Goal: Task Accomplishment & Management: Complete application form

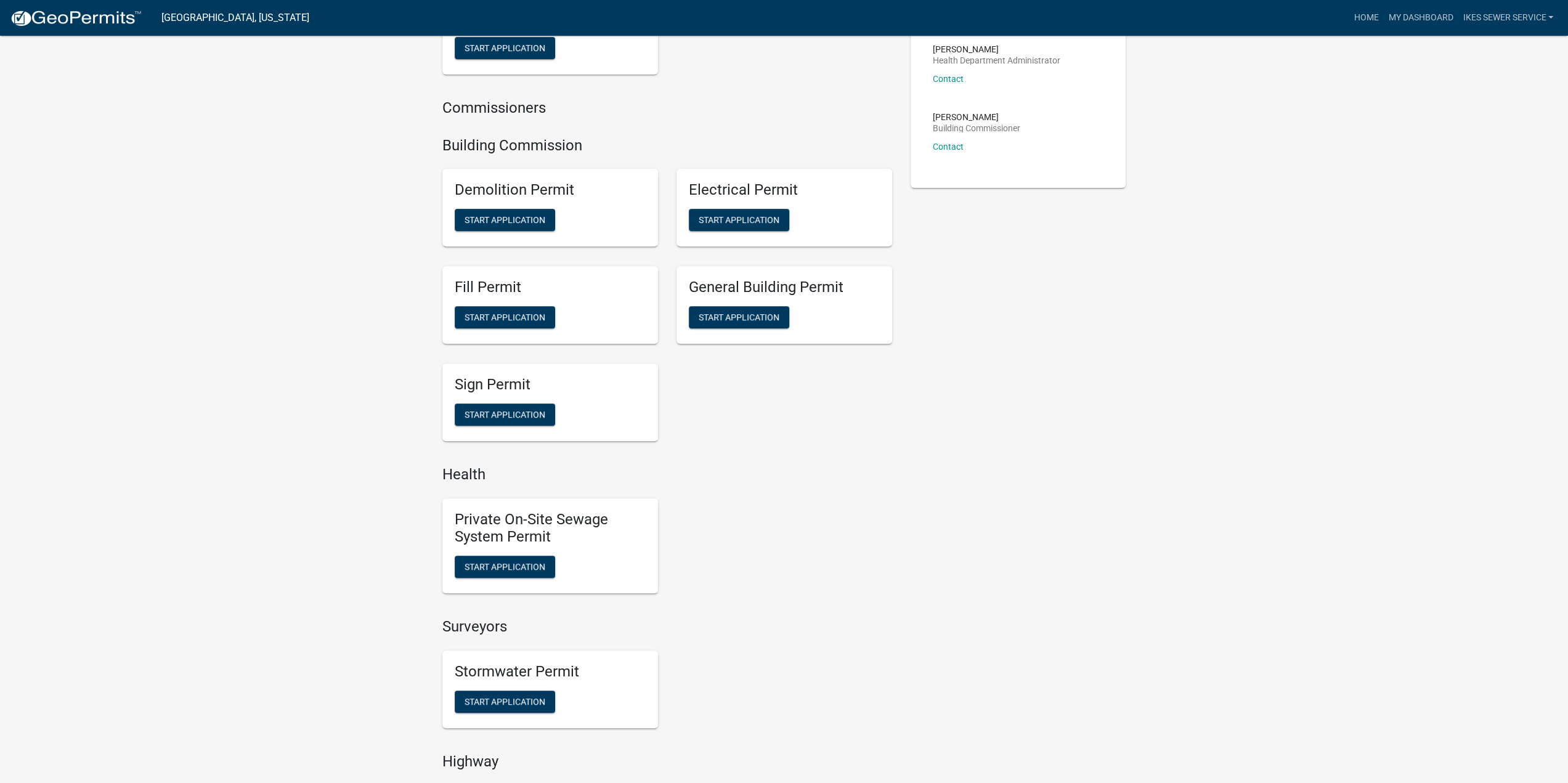
scroll to position [493, 0]
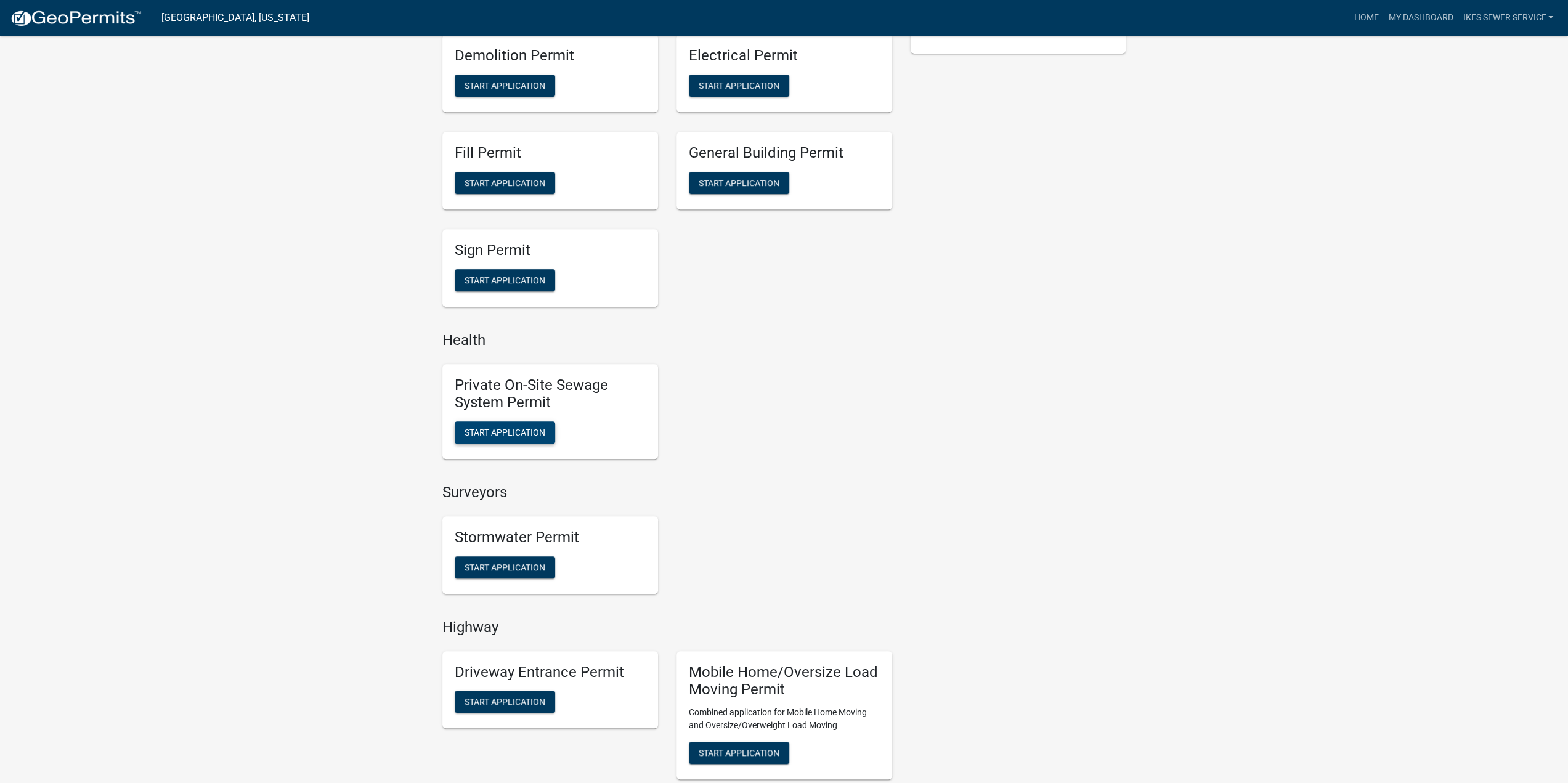
click at [503, 436] on span "Start Application" at bounding box center [504, 432] width 81 height 10
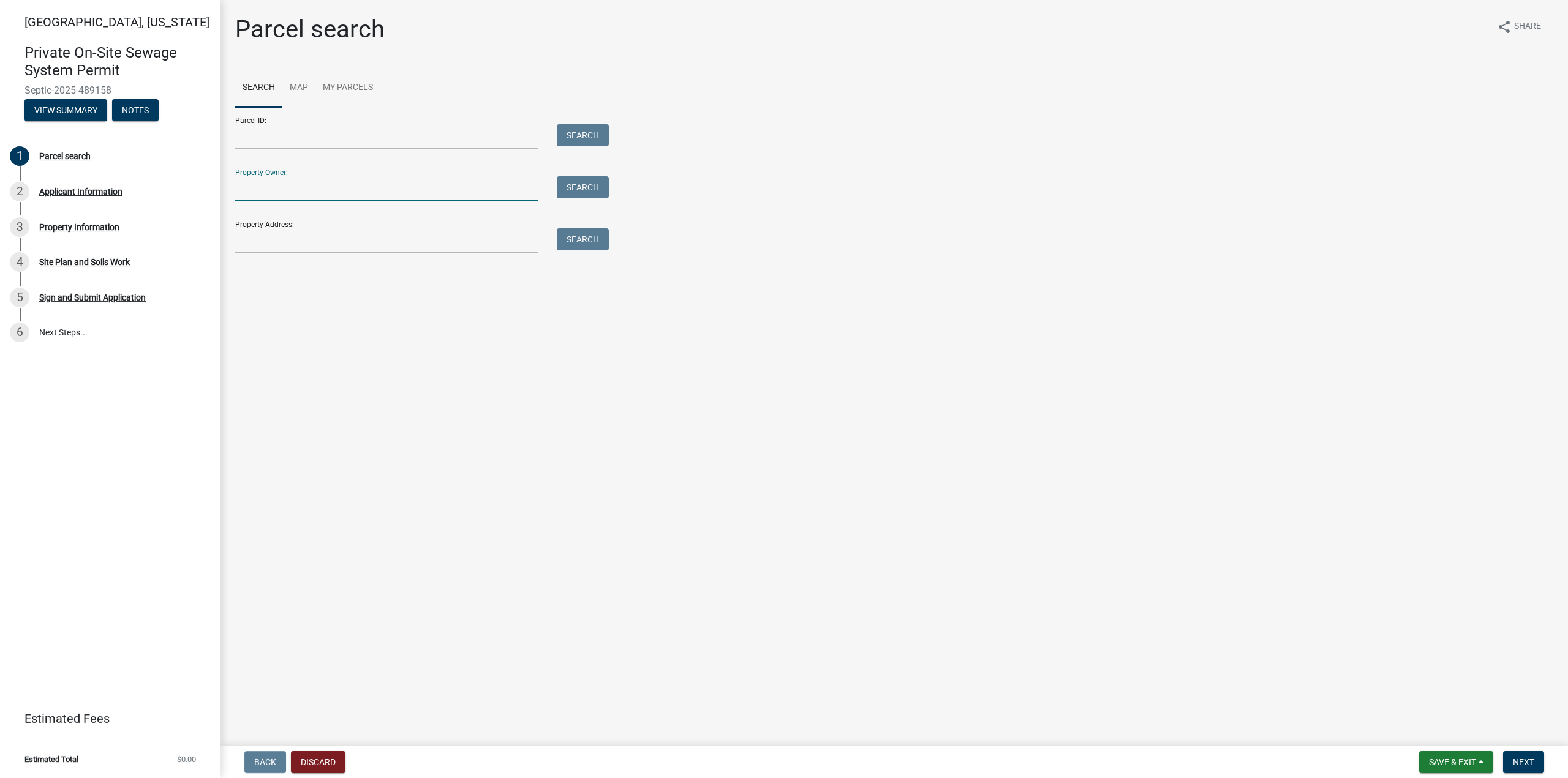
click at [405, 189] on input "Property Owner:" at bounding box center [386, 188] width 303 height 25
click at [436, 254] on div "Parcel search share Share Search Map My Parcels Parcel ID: Search Property Owne…" at bounding box center [894, 140] width 1337 height 250
click at [443, 249] on input "Property Address:" at bounding box center [386, 240] width 303 height 25
type input "2504 [PERSON_NAME]"
click at [593, 232] on button "Search" at bounding box center [583, 239] width 52 height 22
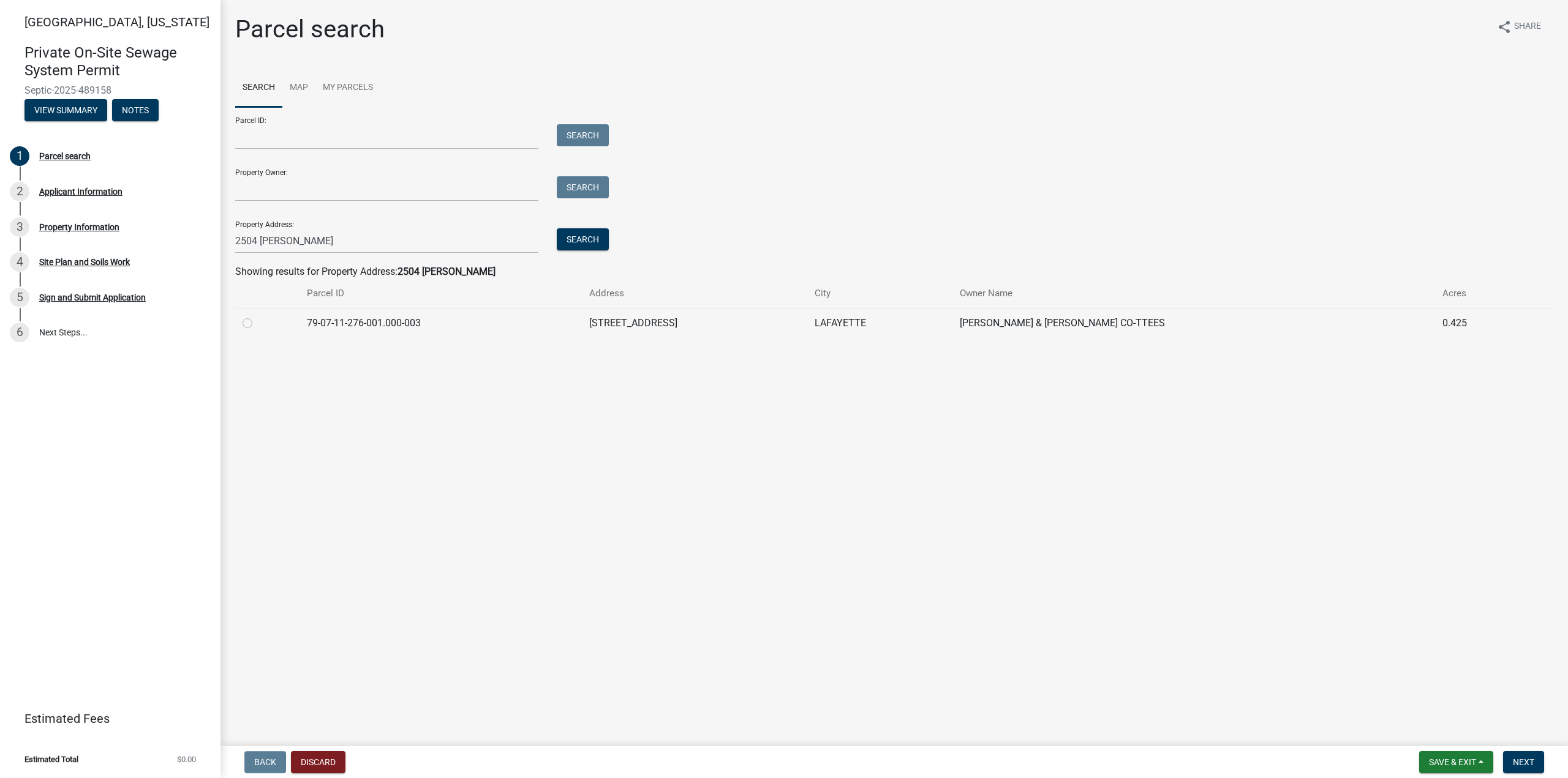
click at [257, 316] on label at bounding box center [257, 316] width 0 height 0
click at [257, 324] on input "radio" at bounding box center [261, 320] width 8 height 8
radio input "true"
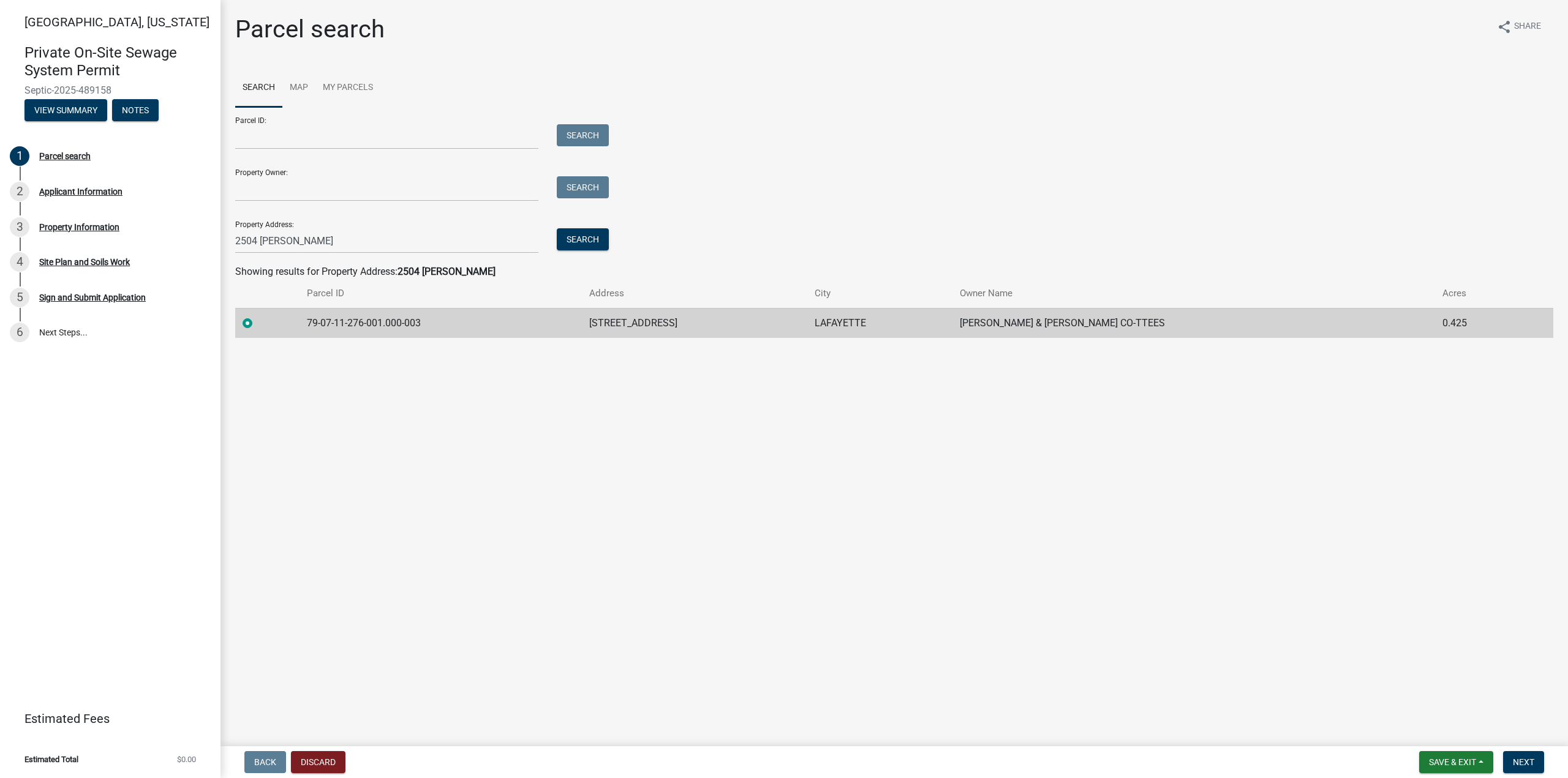
drag, startPoint x: 1543, startPoint y: 495, endPoint x: 1506, endPoint y: 776, distance: 283.4
click at [1537, 541] on main "Parcel search share Share Search Map My Parcels Parcel ID: Search Property Owne…" at bounding box center [894, 371] width 1347 height 741
click at [1519, 767] on span "Next" at bounding box center [1524, 762] width 21 height 10
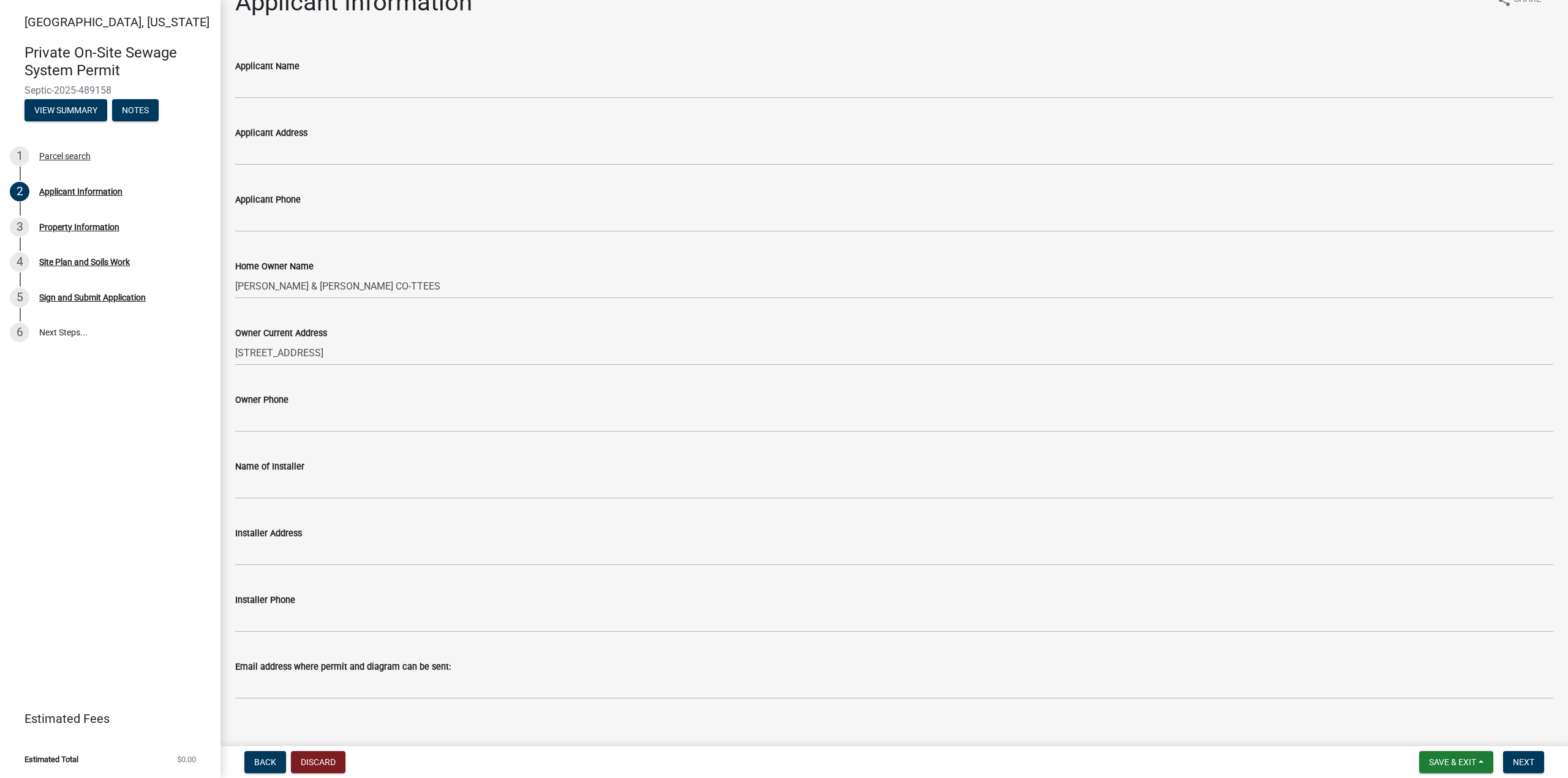
scroll to position [42, 0]
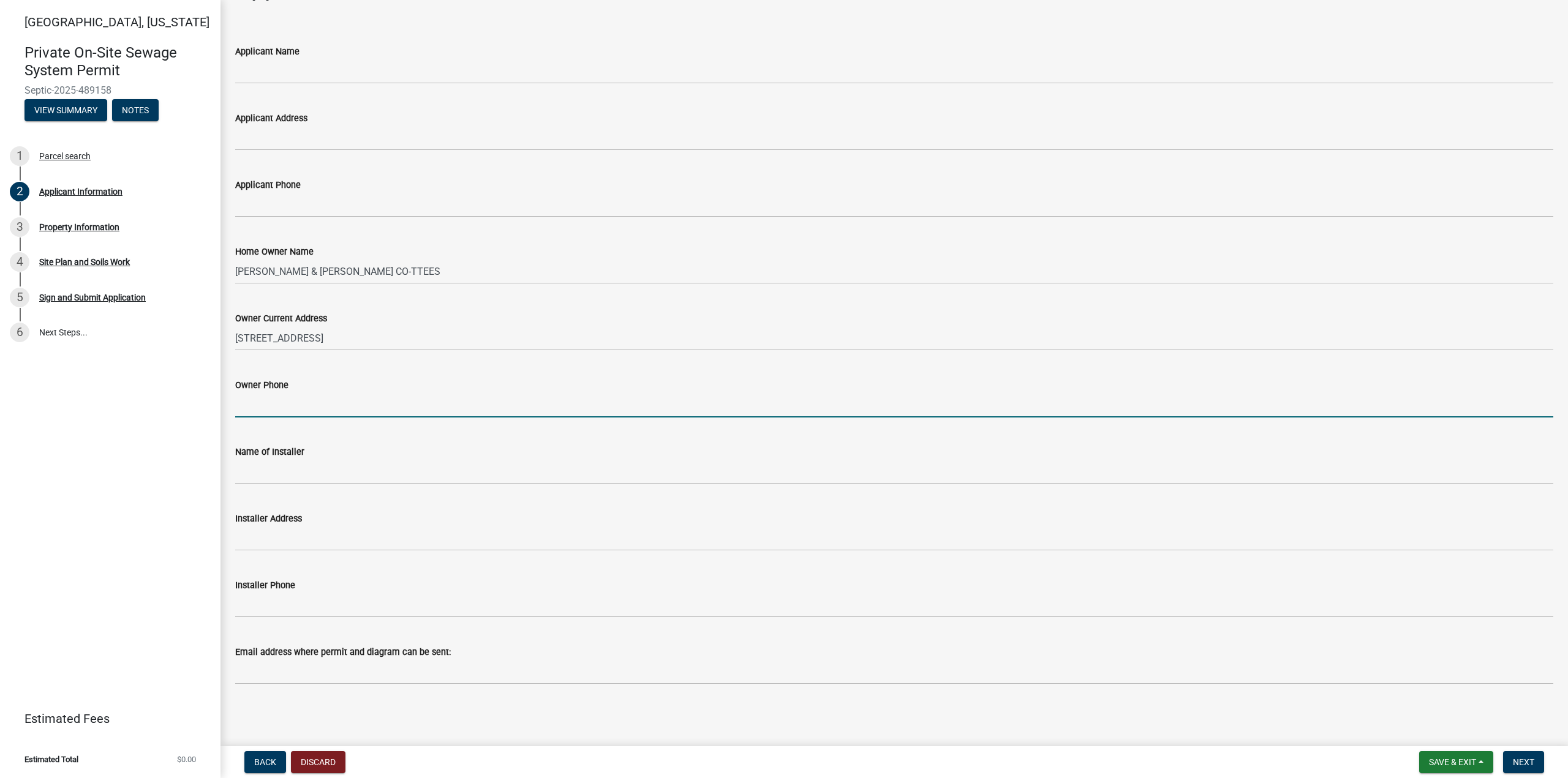
click at [281, 394] on input "Owner Phone" at bounding box center [894, 405] width 1318 height 25
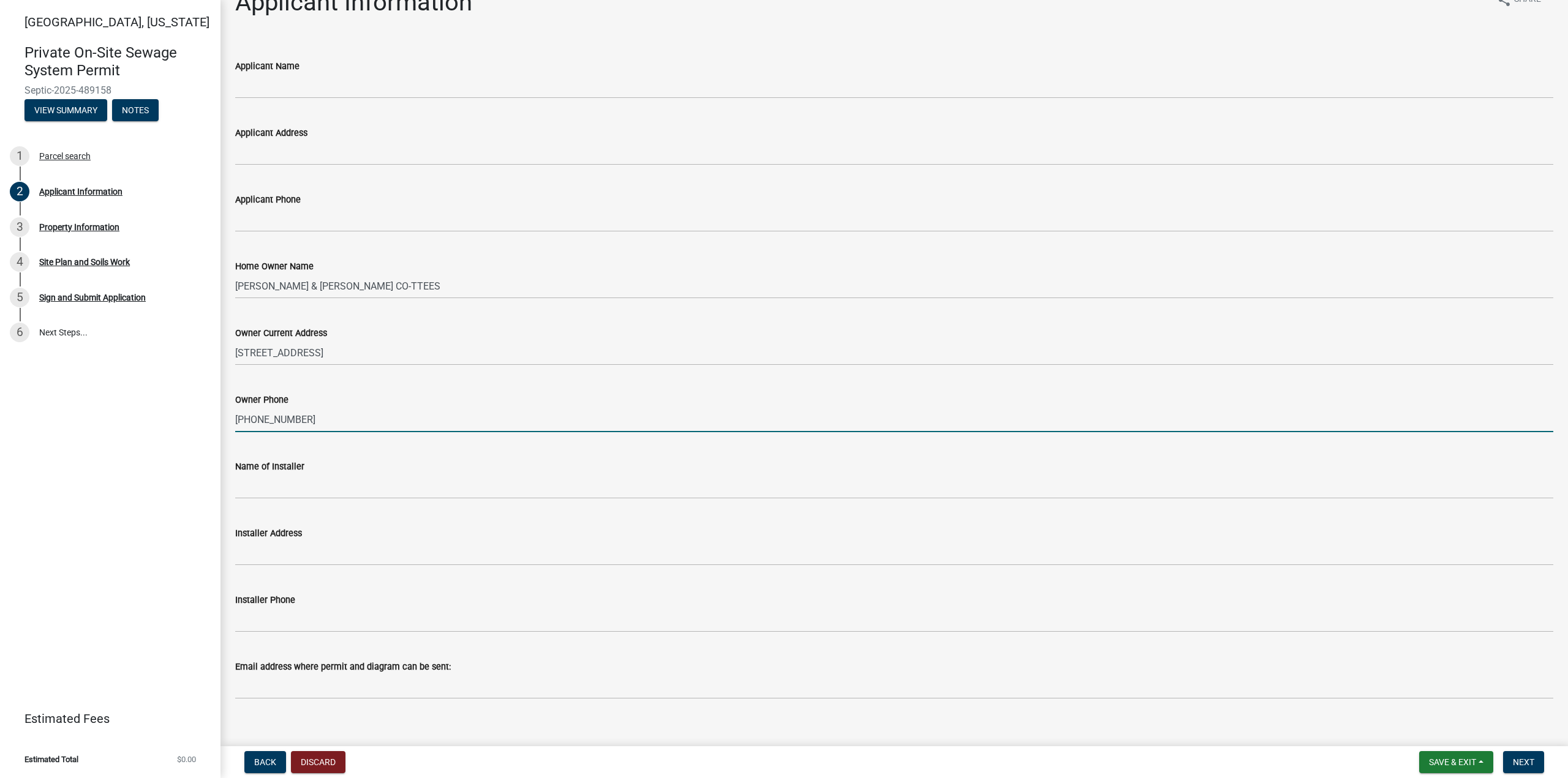
scroll to position [0, 0]
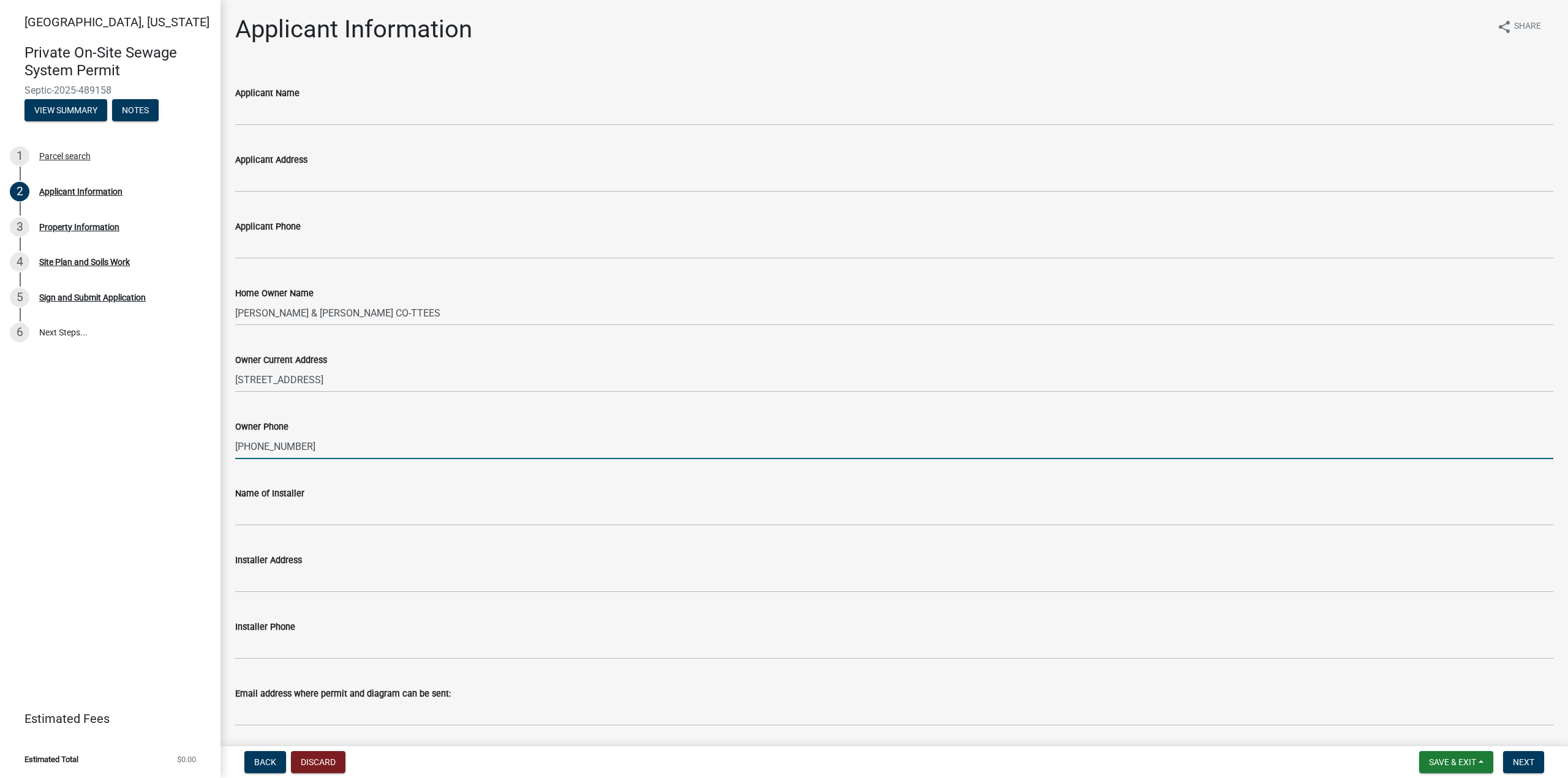
type input "[PHONE_NUMBER]"
click at [297, 100] on div "Applicant Name" at bounding box center [894, 92] width 1318 height 14
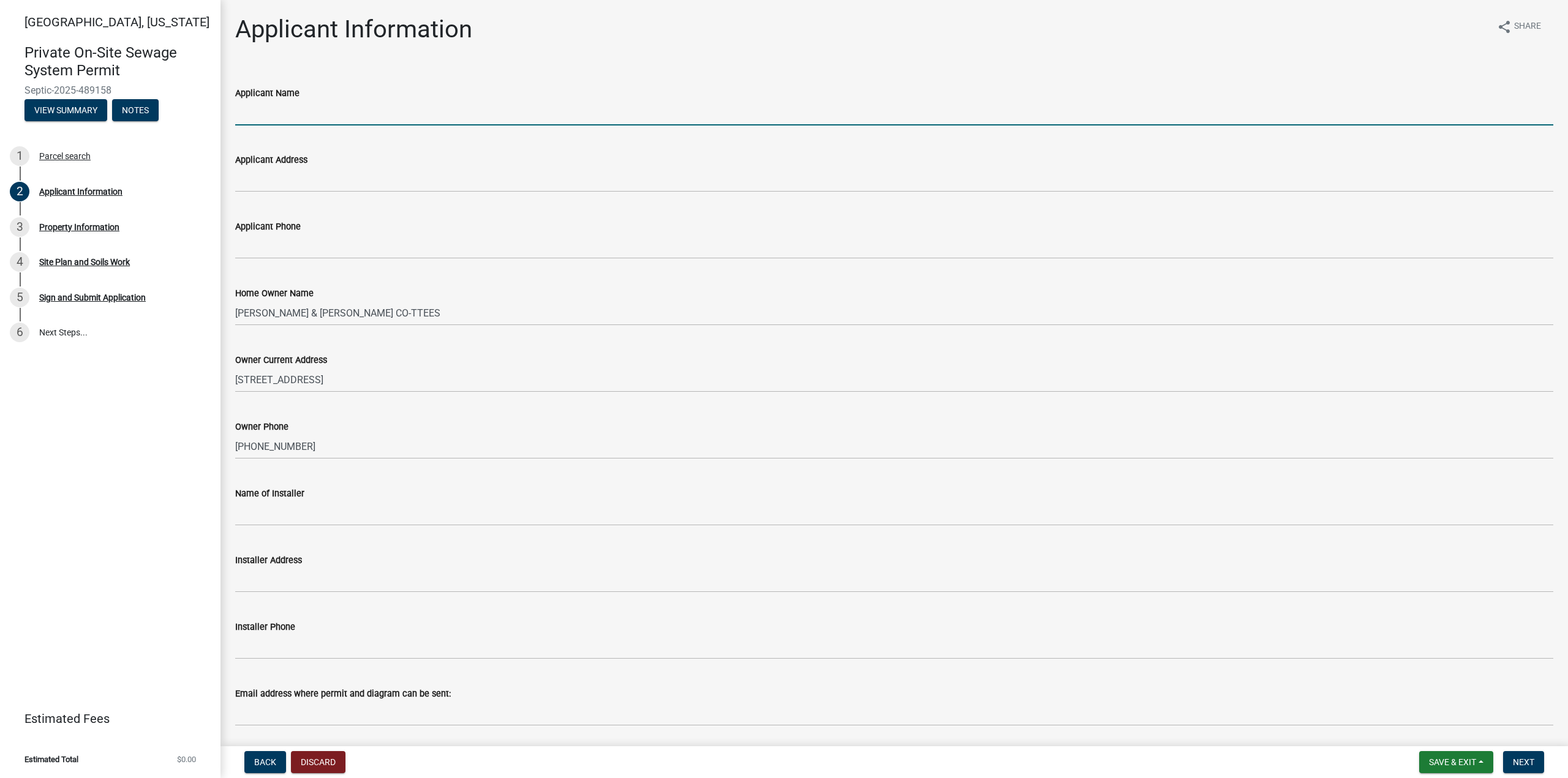
click at [297, 108] on input "Applicant Name" at bounding box center [894, 113] width 1318 height 25
type input "Ikes Sewer Service"
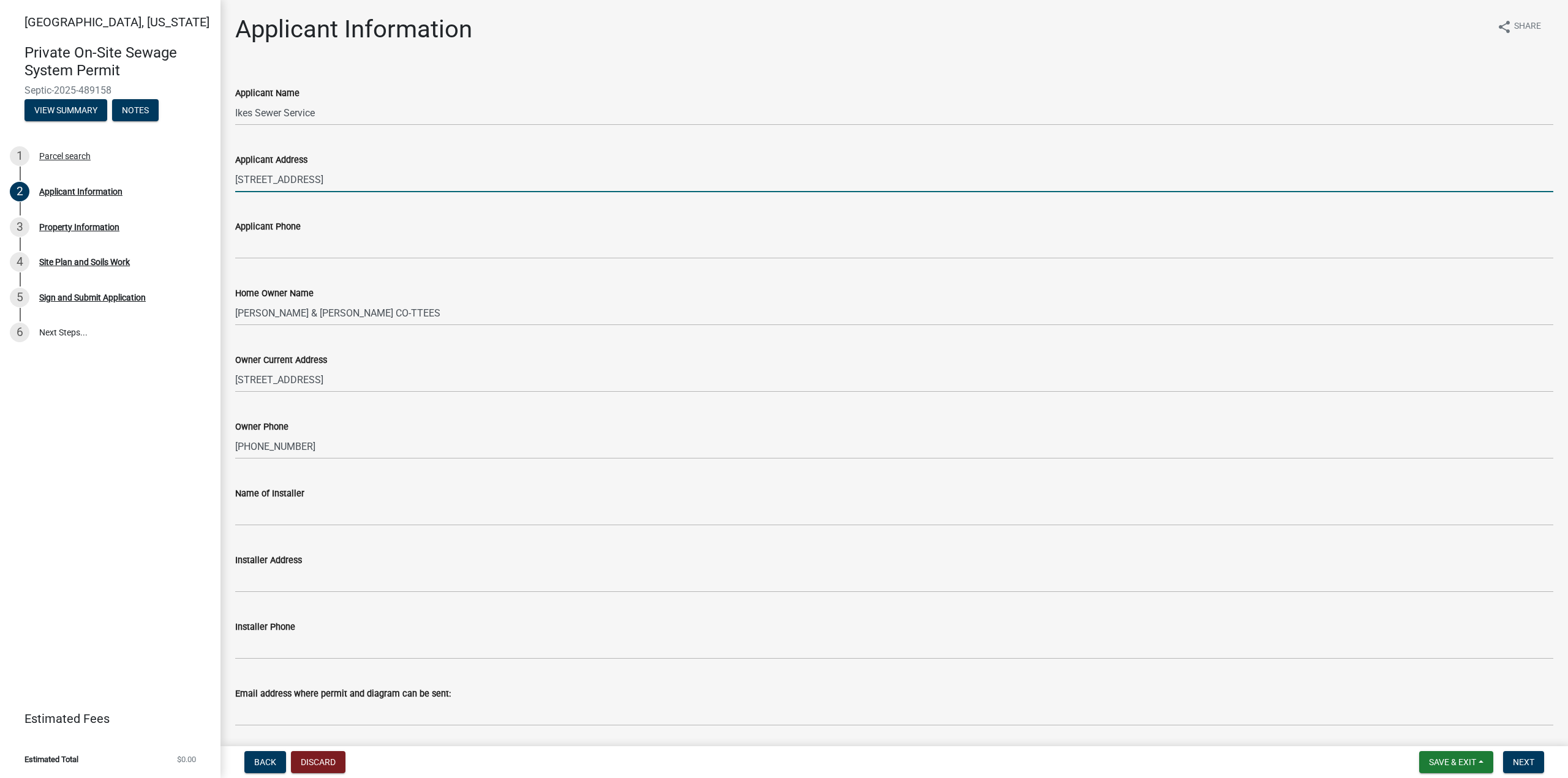
type input "[STREET_ADDRESS]"
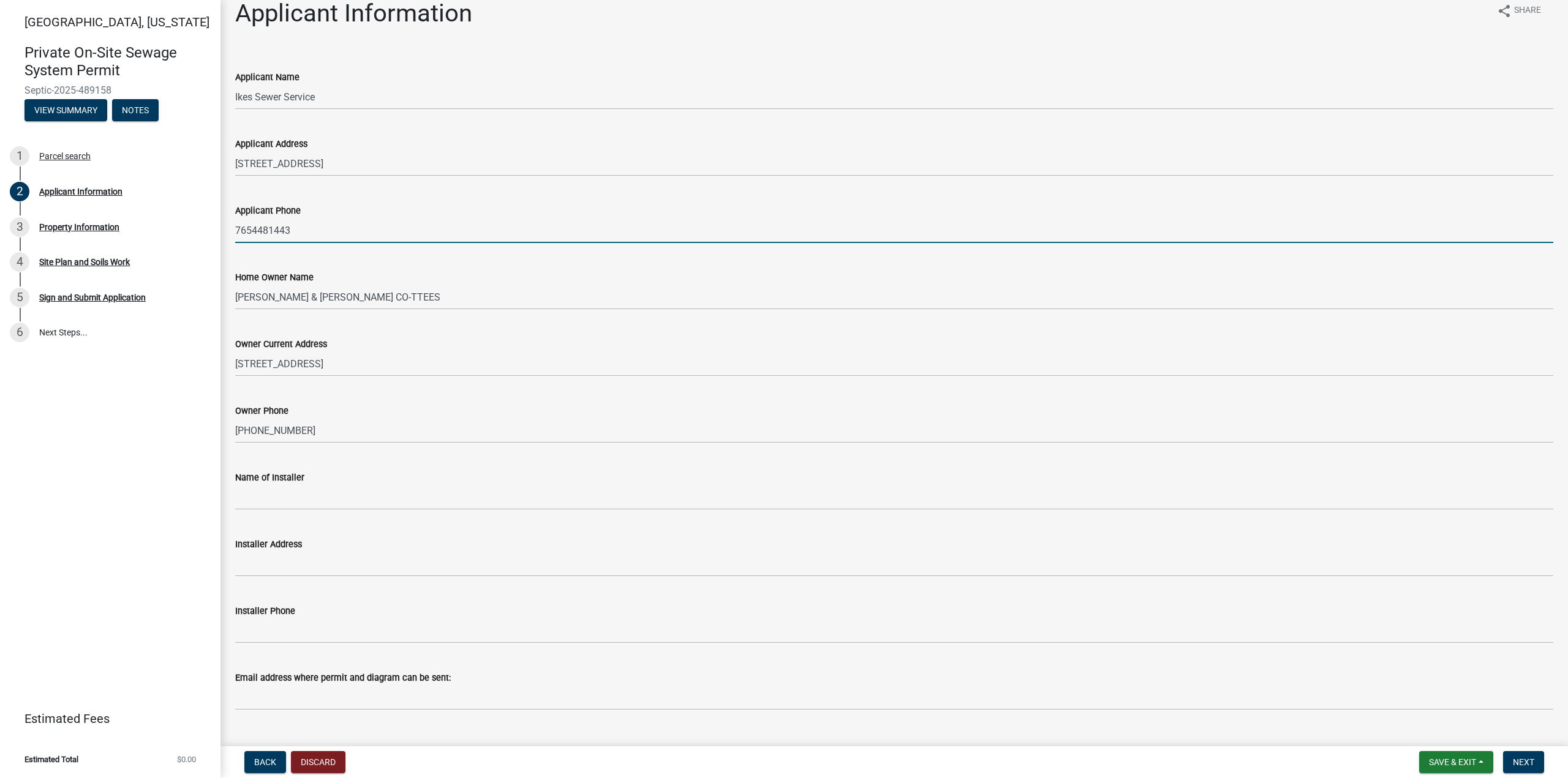
scroll to position [42, 0]
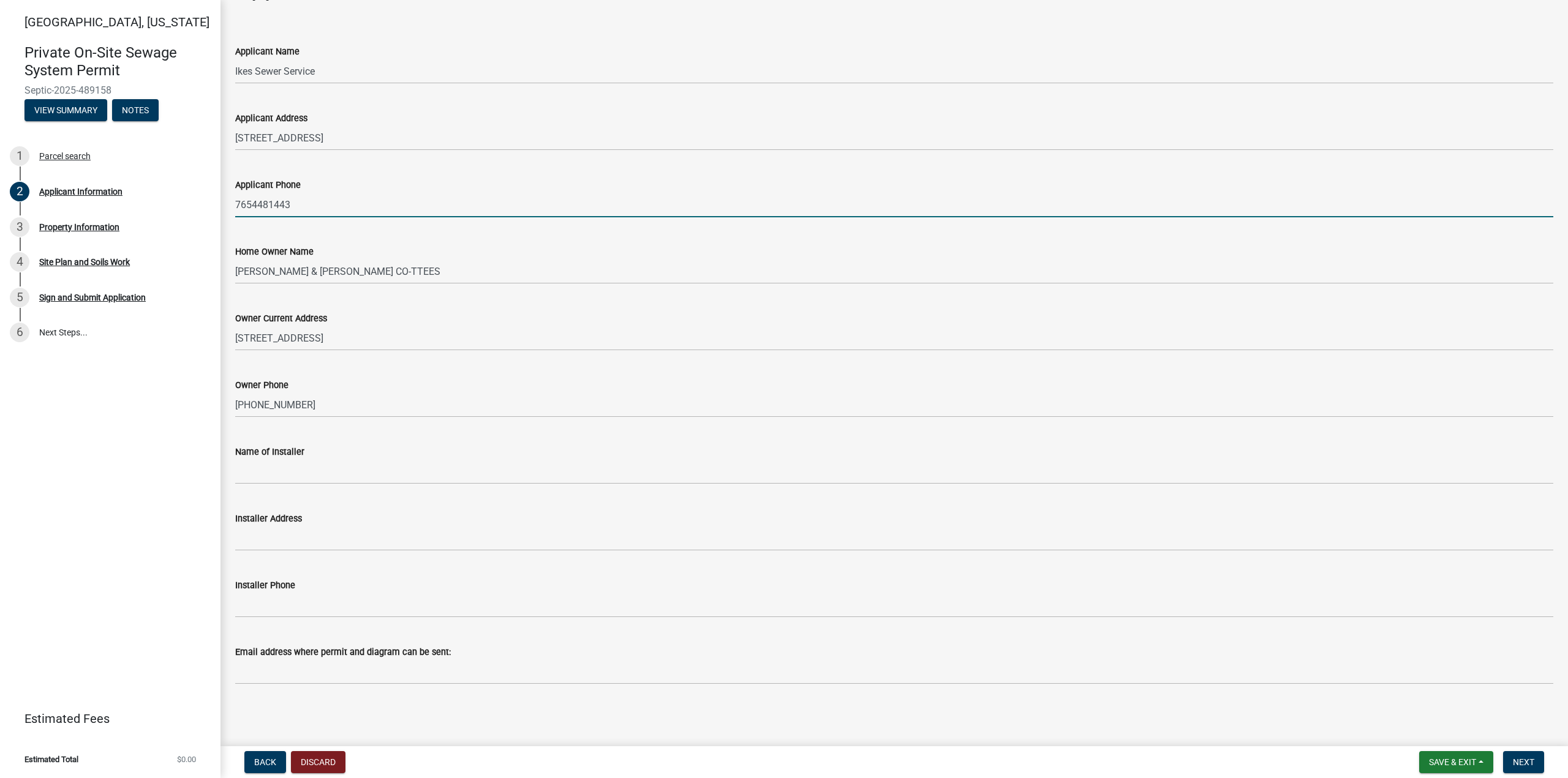
type input "7654481443"
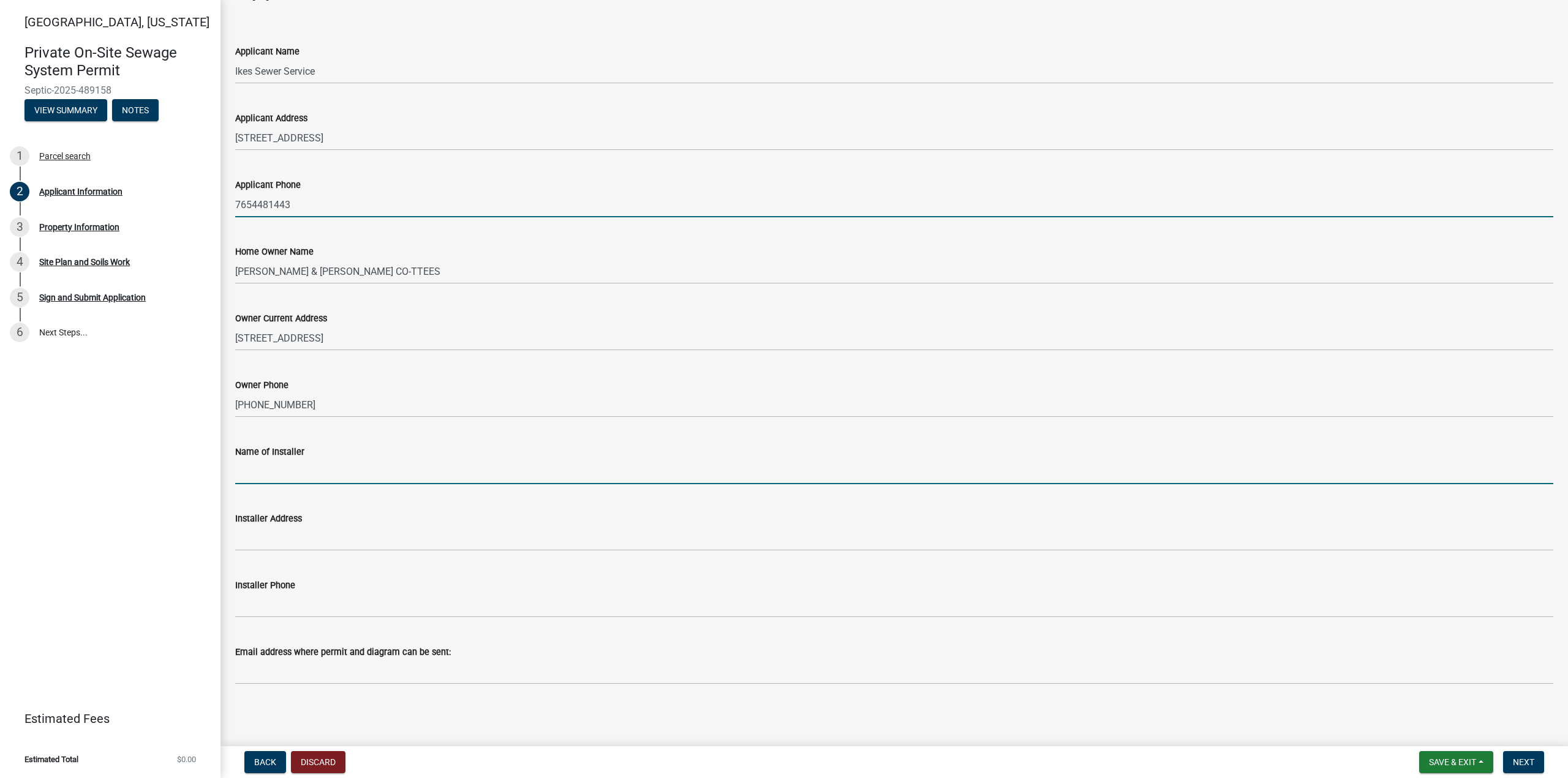
click at [257, 464] on input "Name of Installer" at bounding box center [894, 471] width 1318 height 25
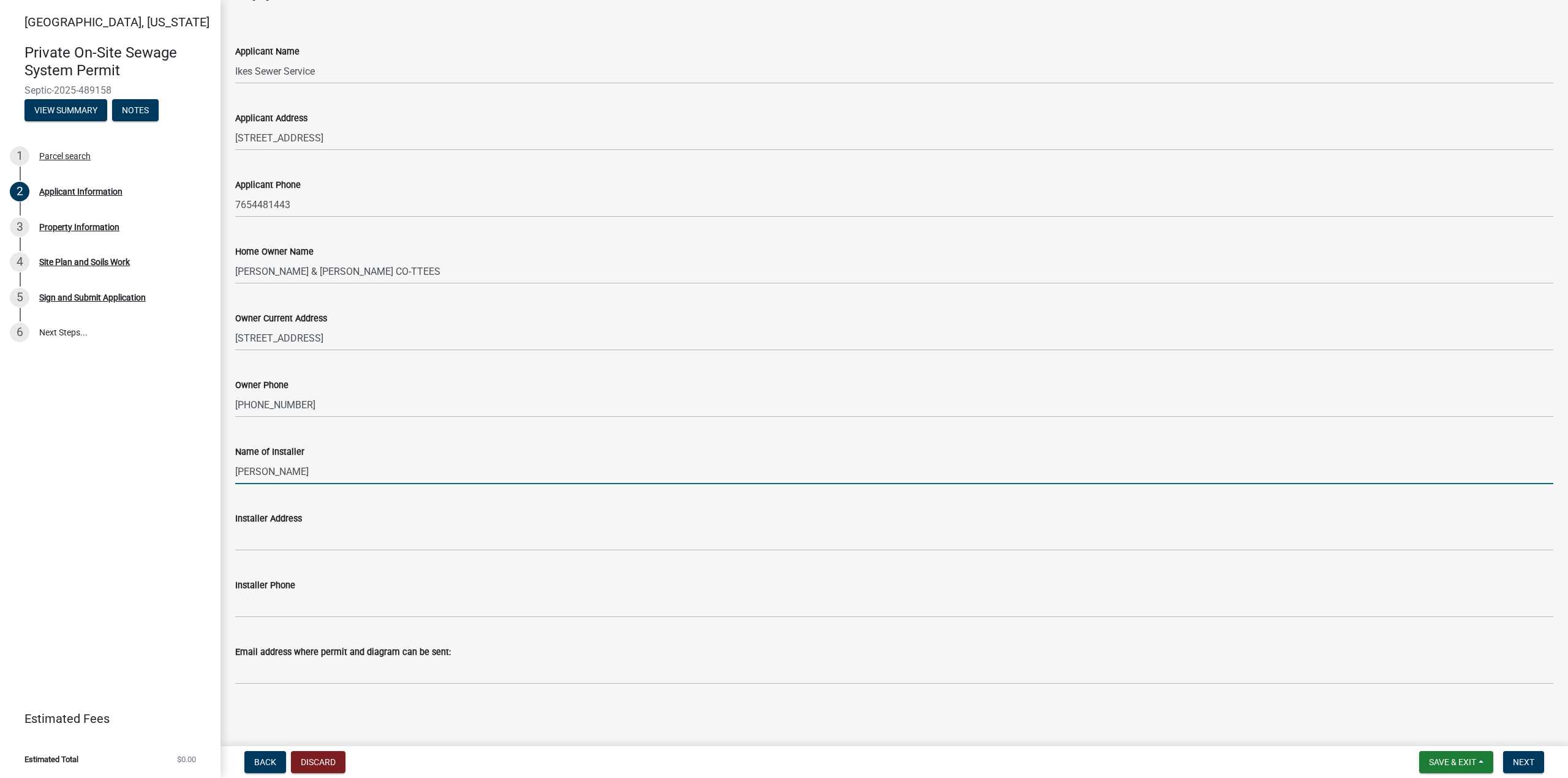
type input "[PERSON_NAME]"
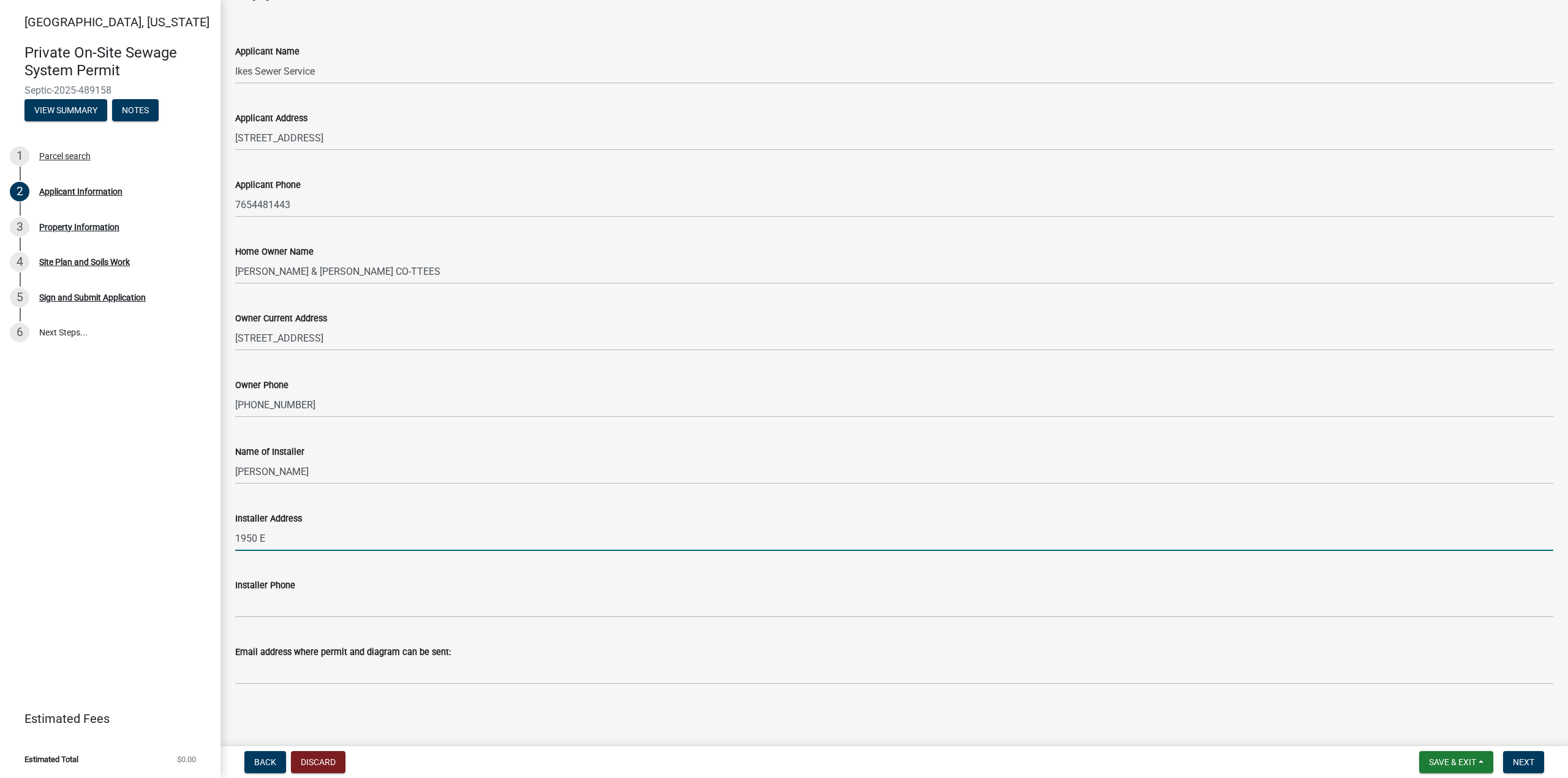
type input "1950 E"
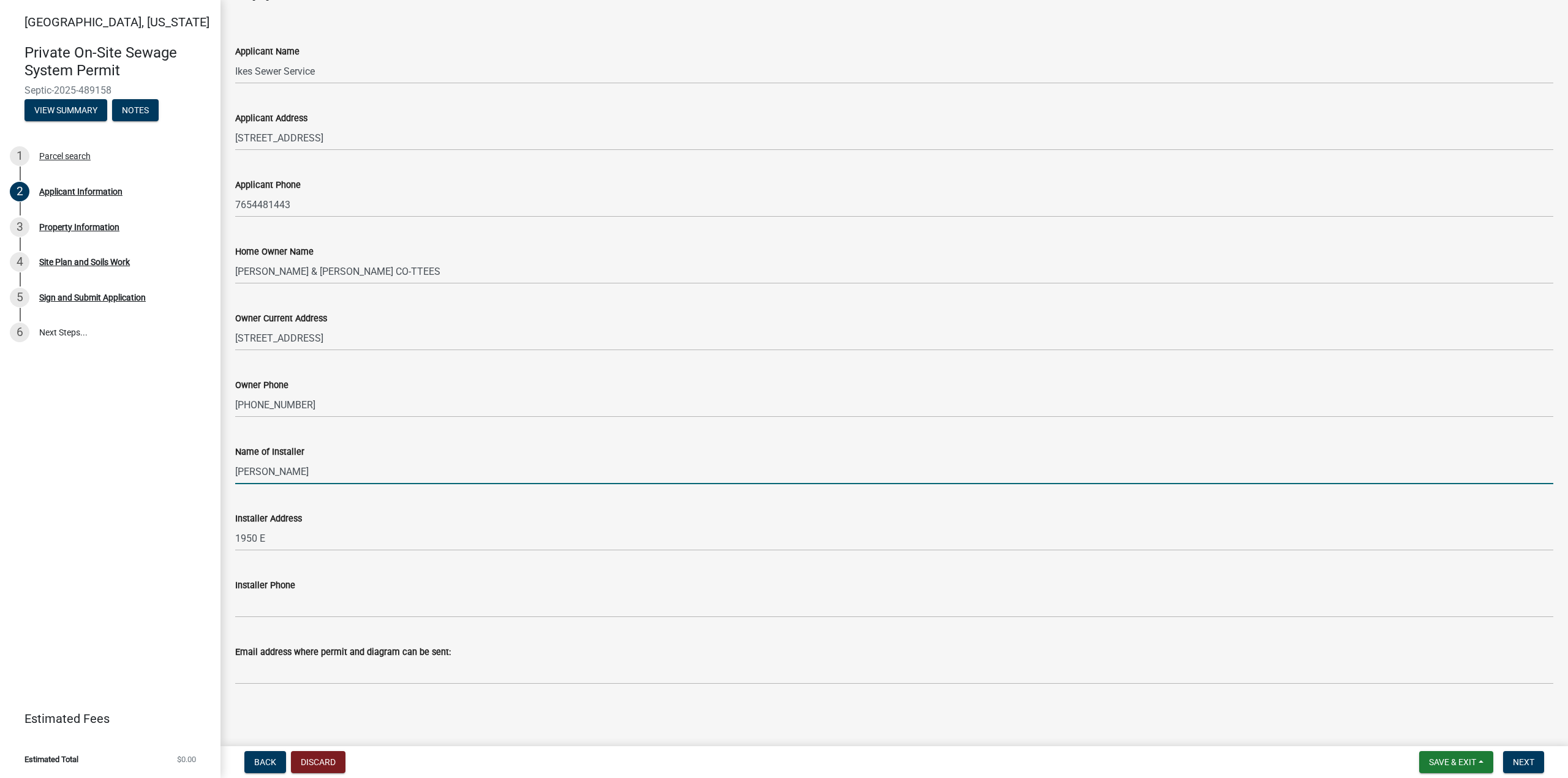
drag, startPoint x: 305, startPoint y: 464, endPoint x: 216, endPoint y: 458, distance: 89.2
click at [216, 458] on div "[GEOGRAPHIC_DATA], [US_STATE] Private On-Site Sewage System Permit Septic-2025-…" at bounding box center [784, 389] width 1568 height 778
type input "Ikes sewer service"
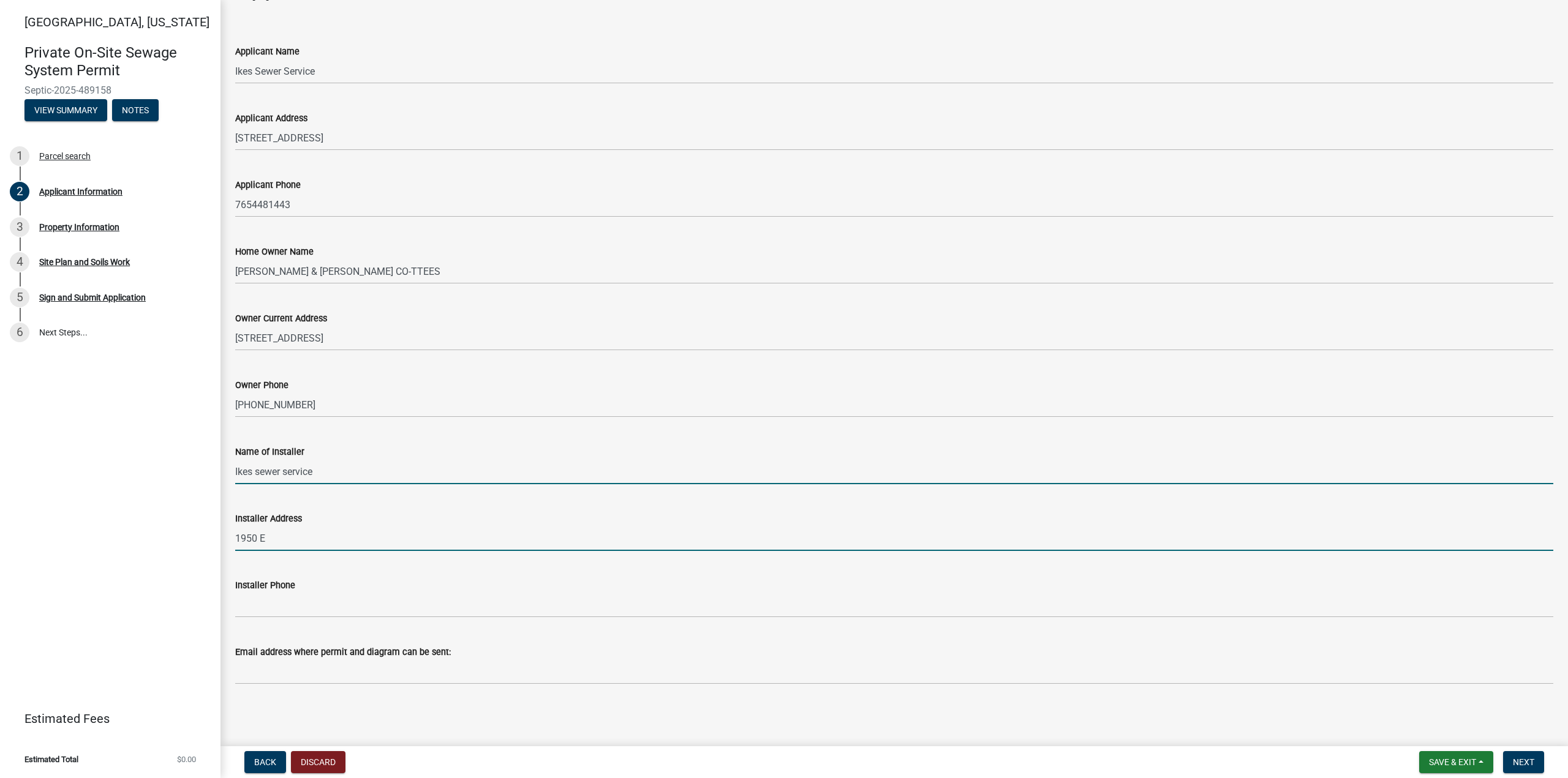
click at [362, 545] on input "1950 E" at bounding box center [894, 538] width 1318 height 25
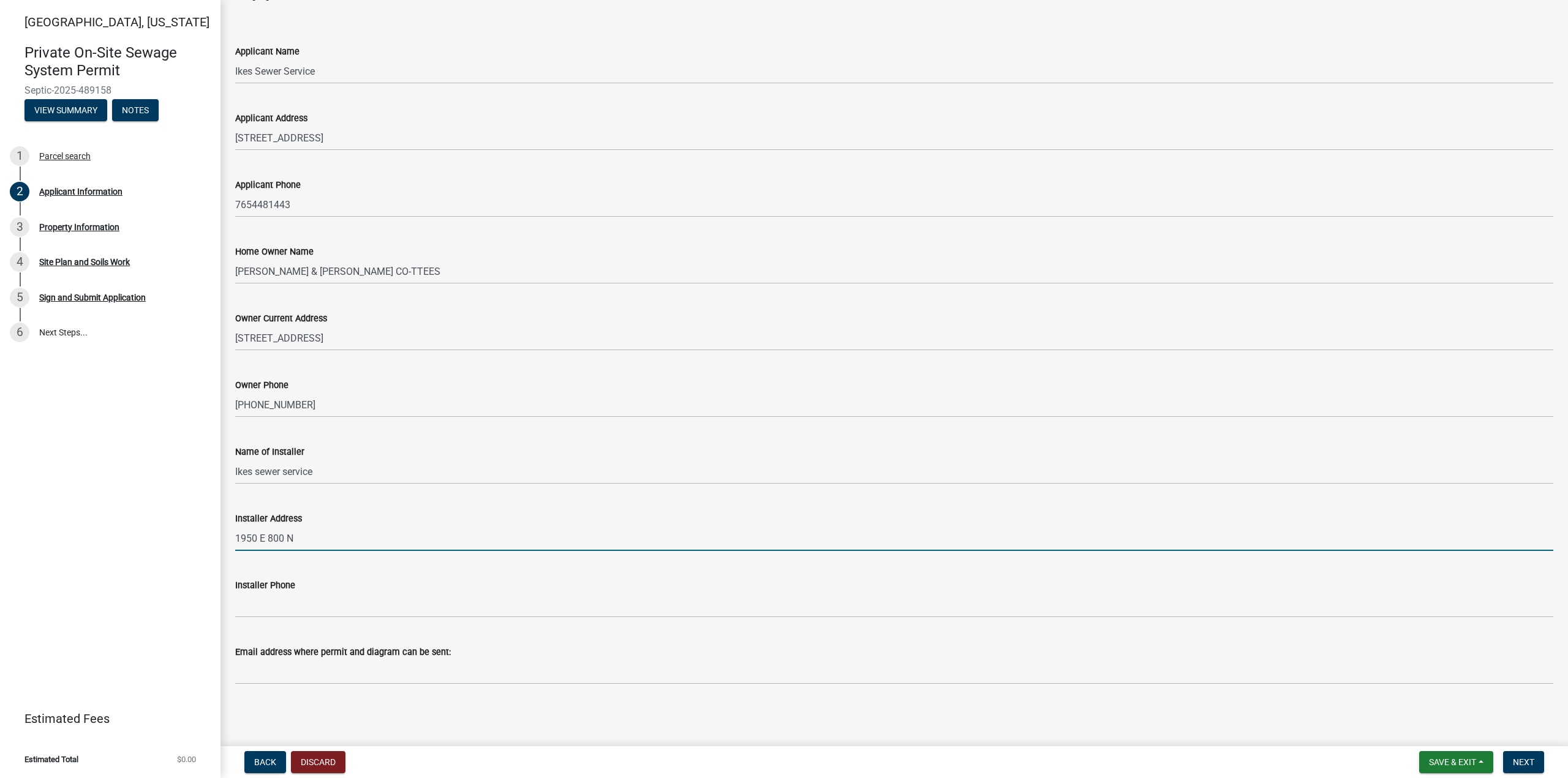
click at [362, 545] on input "1950 E 800 N" at bounding box center [894, 538] width 1318 height 25
type input "[STREET_ADDRESS]"
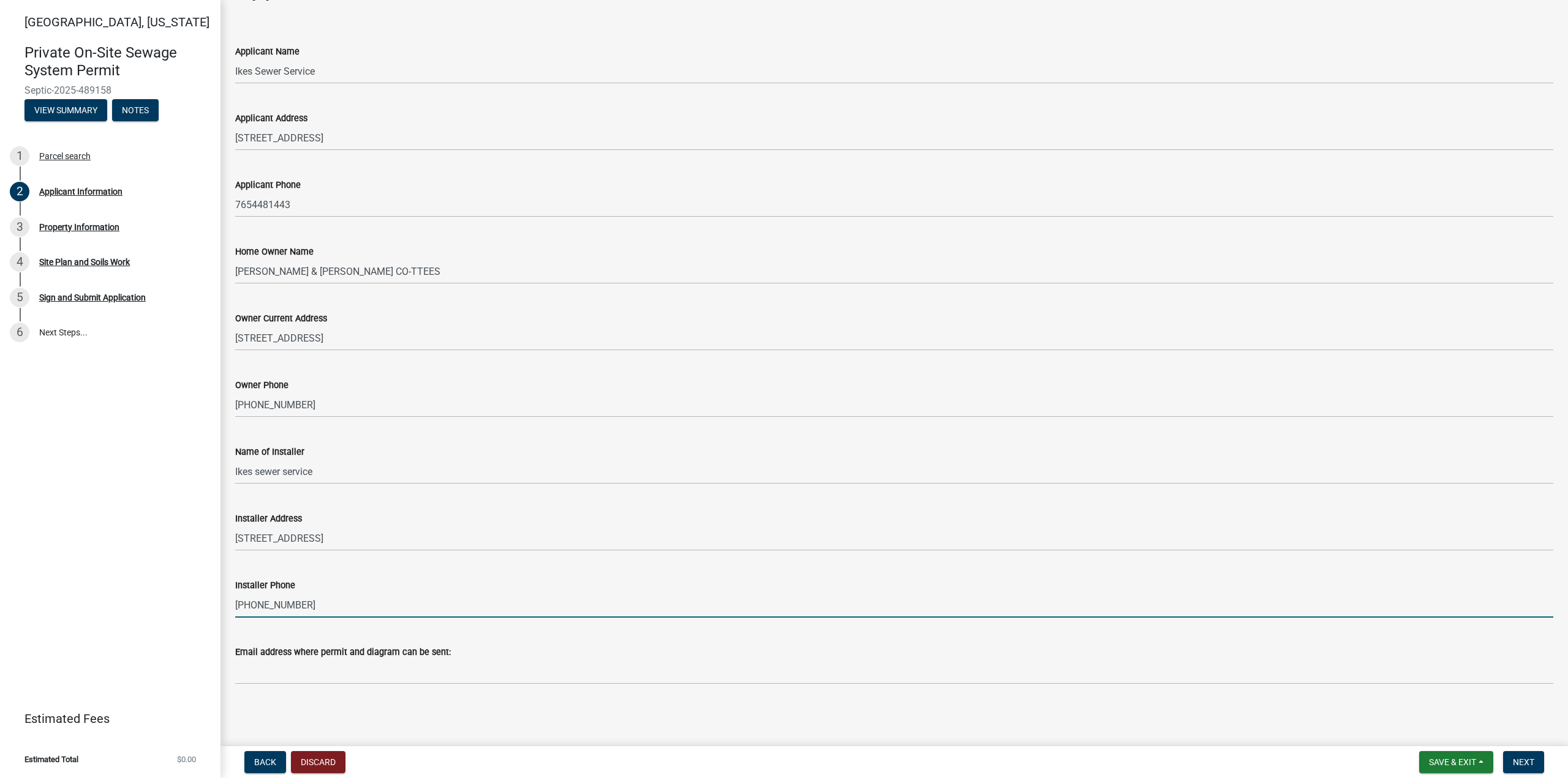
type input "[PHONE_NUMBER]"
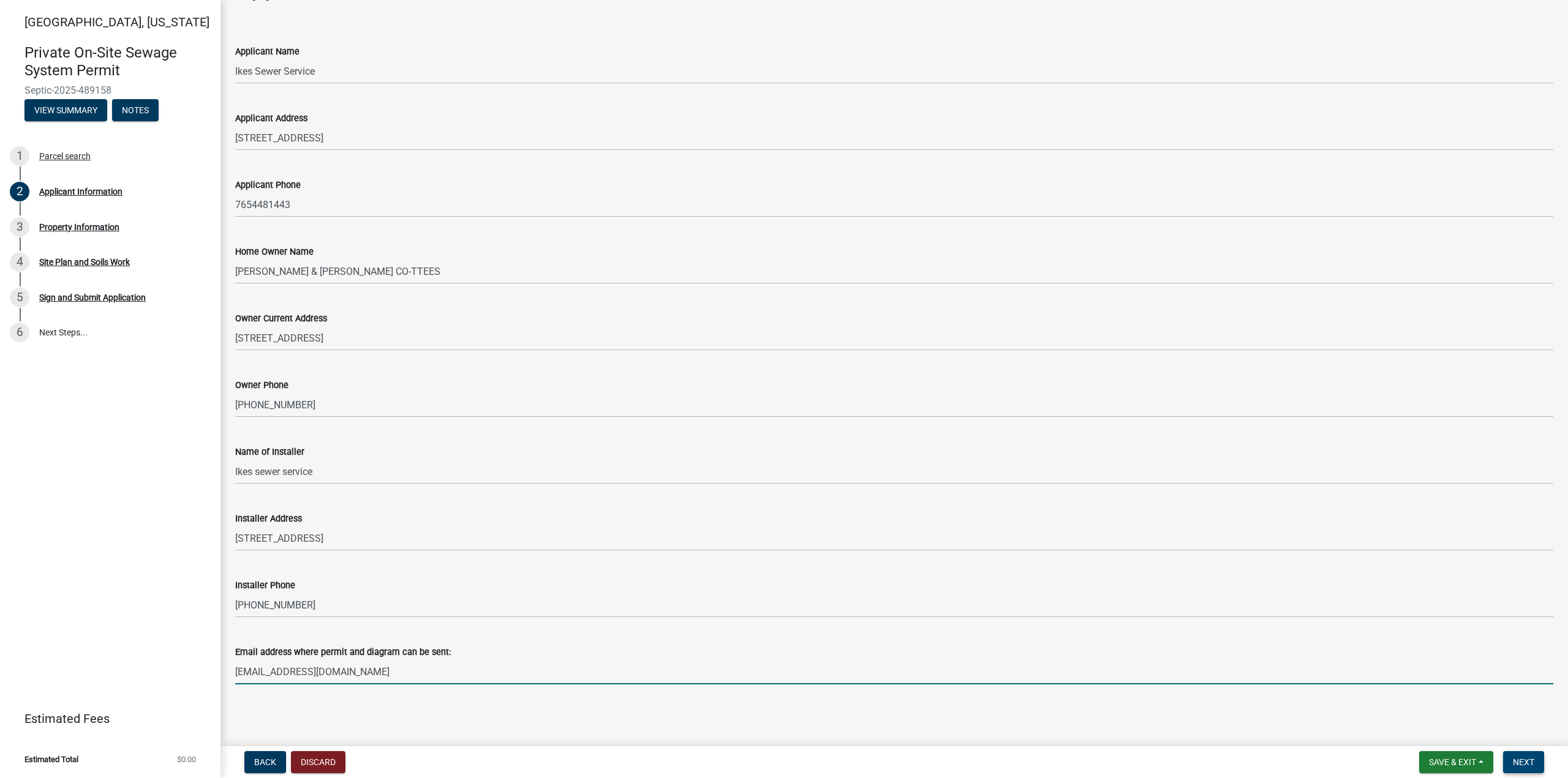
type input "[EMAIL_ADDRESS][DOMAIN_NAME]"
click at [1541, 763] on button "Next" at bounding box center [1524, 762] width 41 height 22
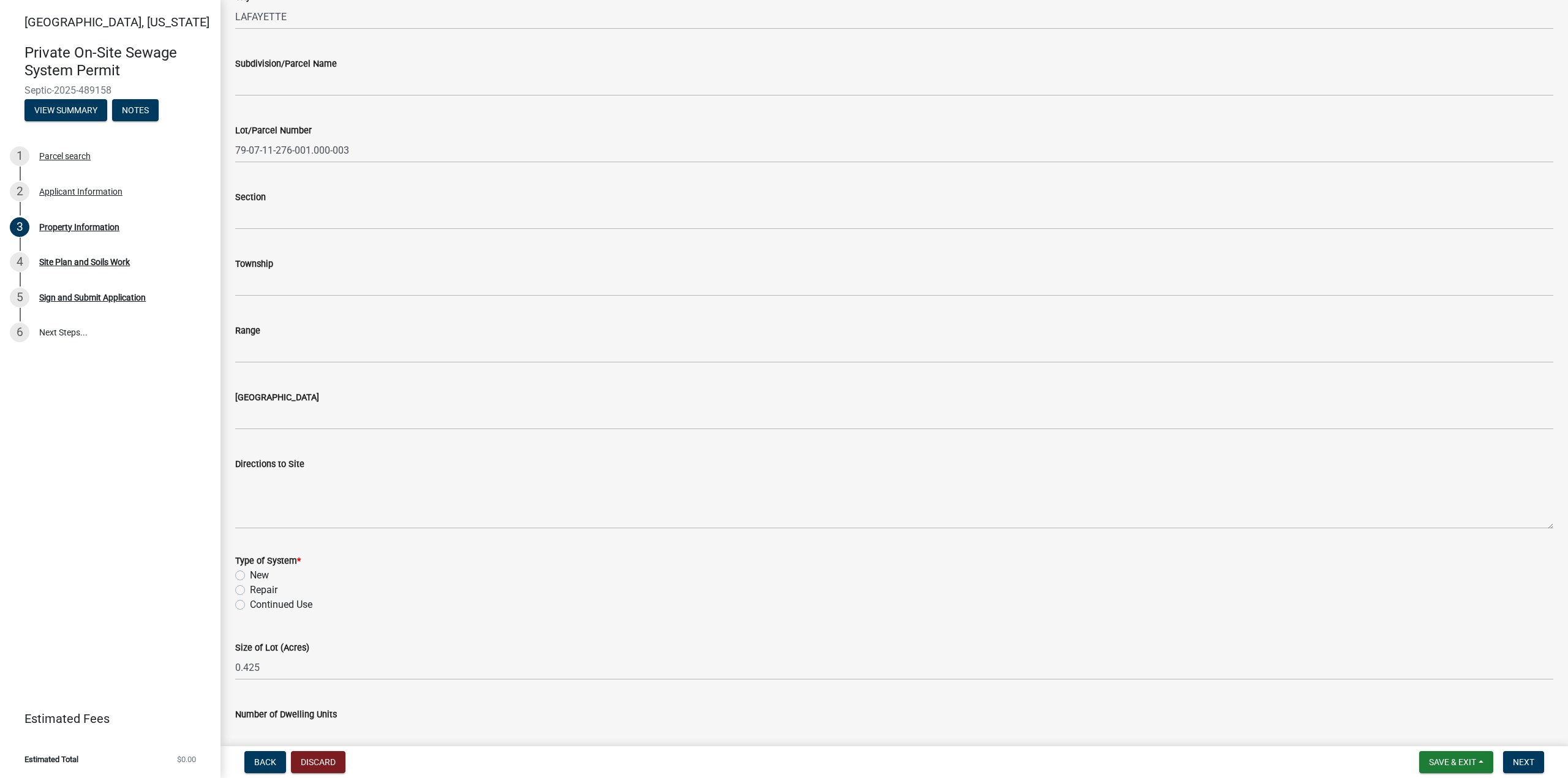
scroll to position [245, 0]
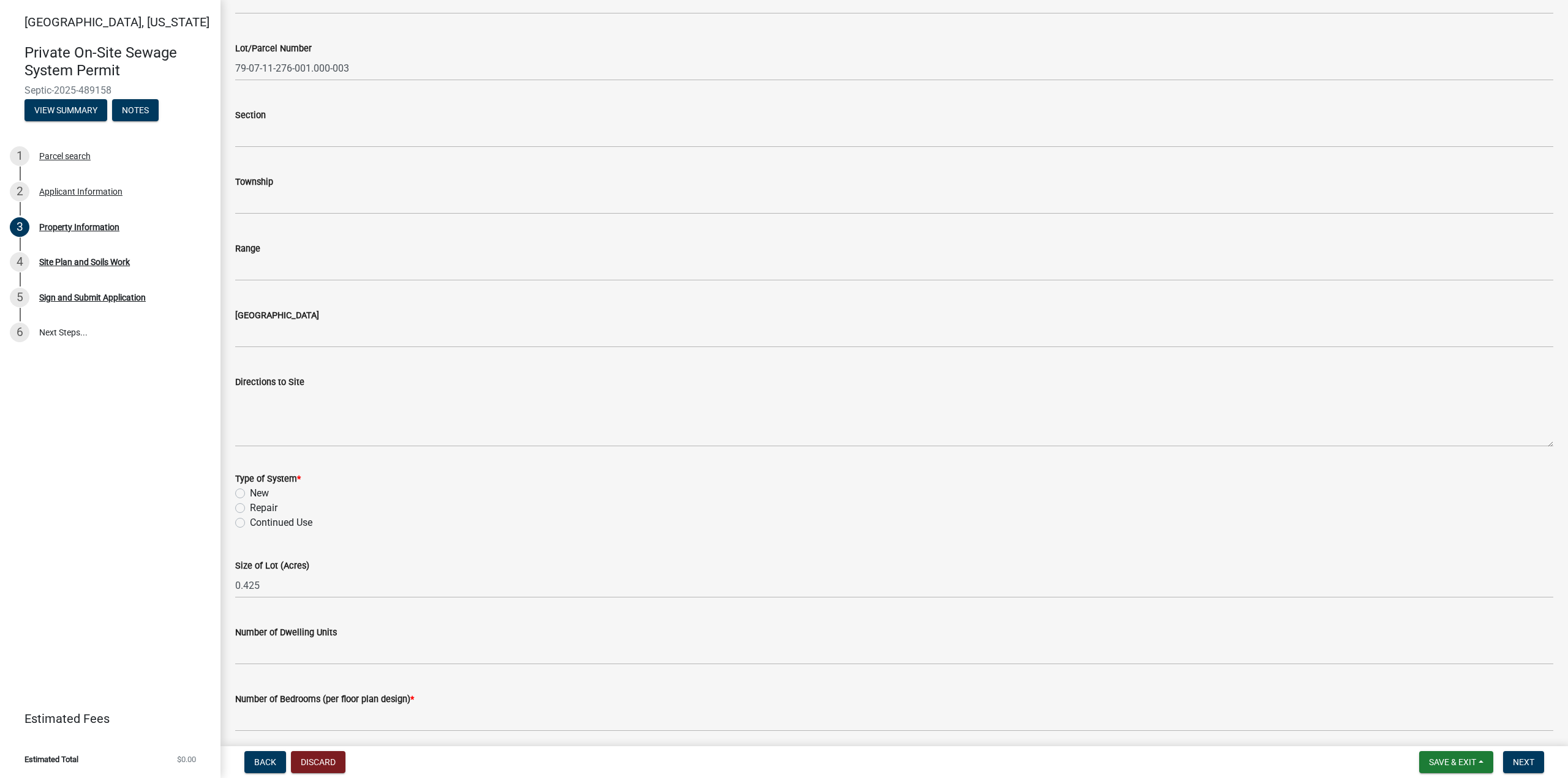
click at [250, 504] on label "Repair" at bounding box center [264, 508] width 27 height 14
click at [250, 504] on input "Repair" at bounding box center [254, 505] width 8 height 8
radio input "true"
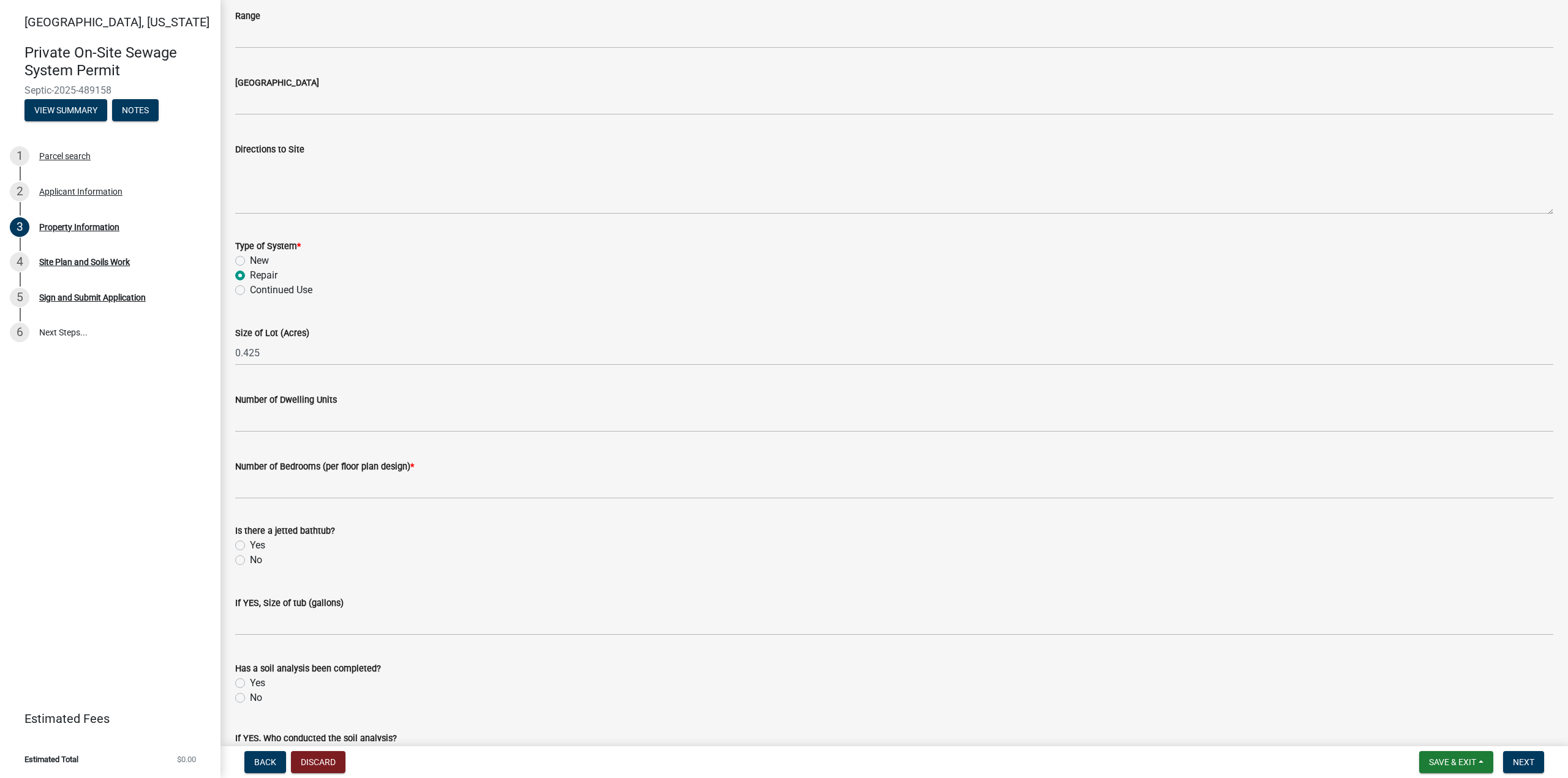
scroll to position [490, 0]
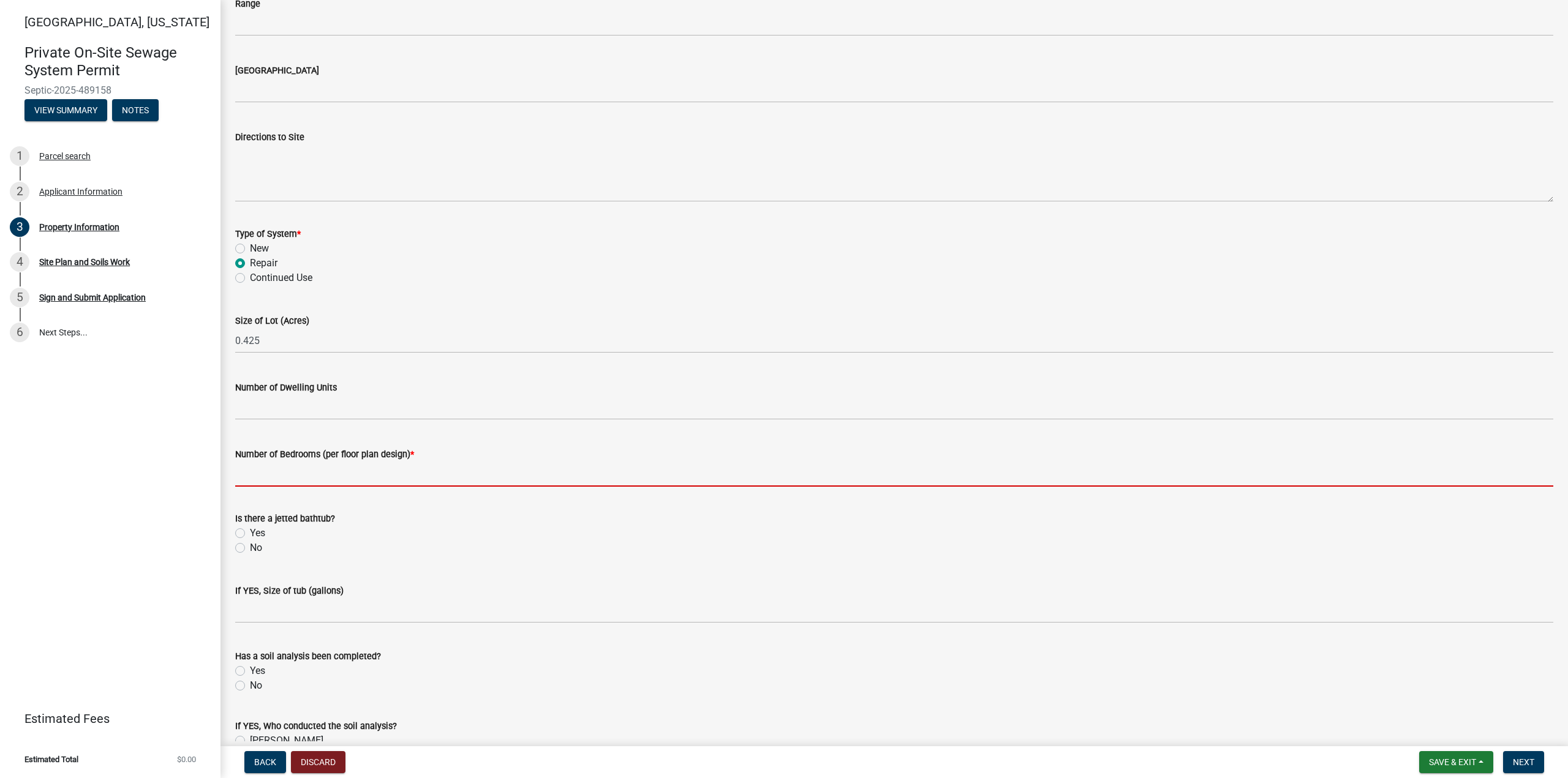
click at [301, 467] on input "Number of Bedrooms (per floor plan design) *" at bounding box center [894, 474] width 1318 height 25
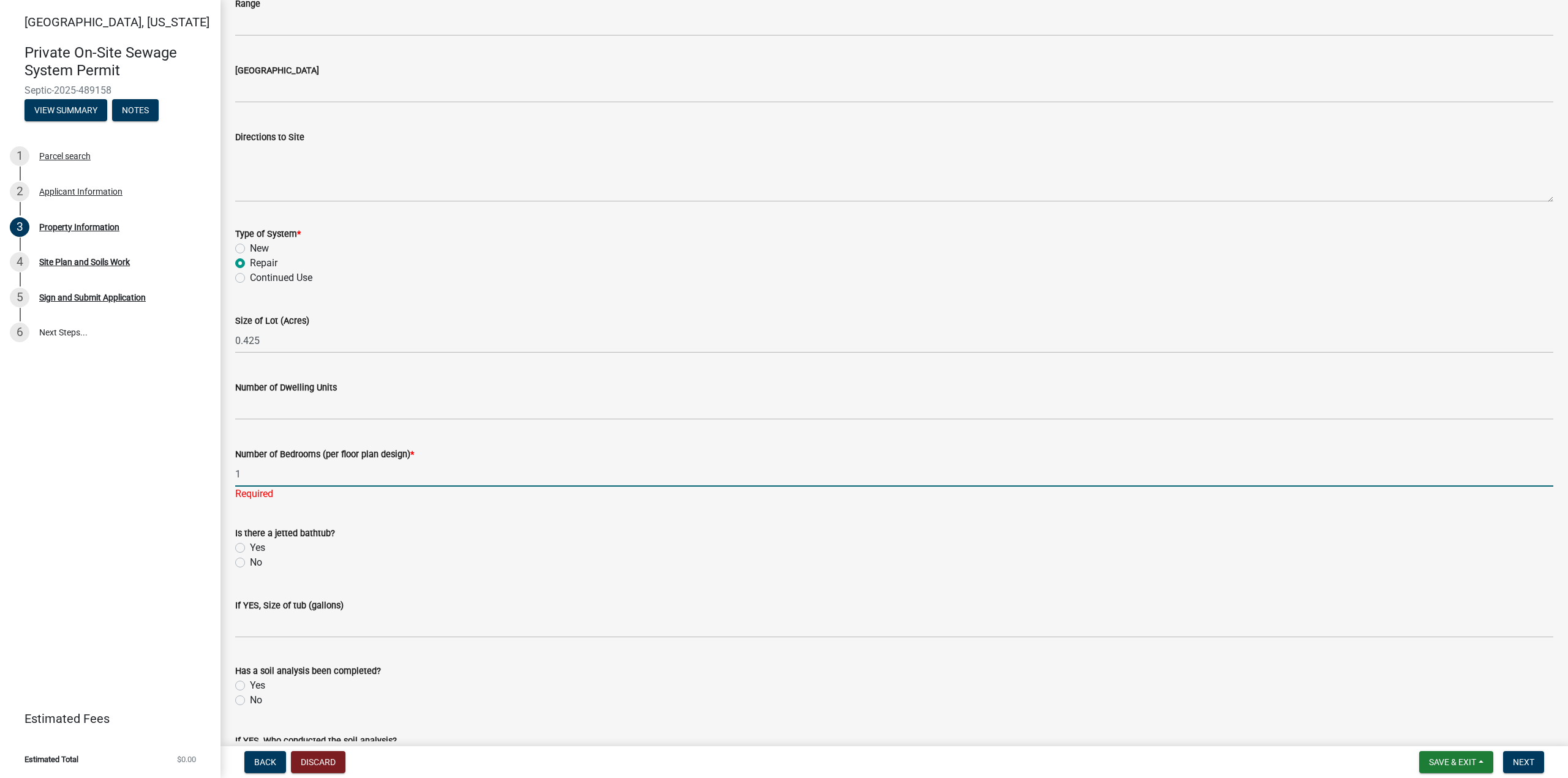
type input "1"
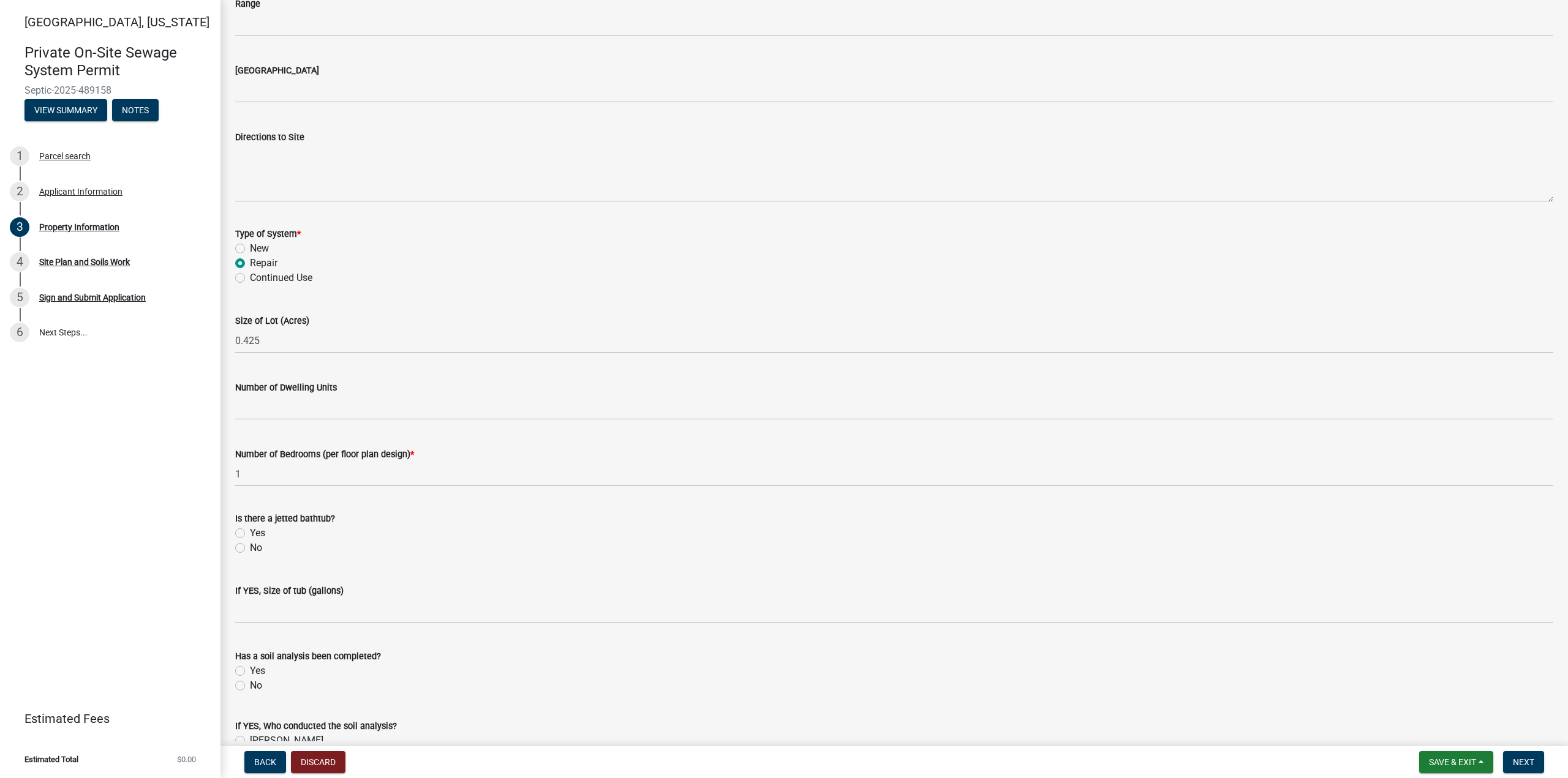
click at [253, 563] on wm-data-entity-input "Is there a jetted bathtub? Yes No" at bounding box center [894, 532] width 1318 height 70
click at [250, 547] on label "No" at bounding box center [256, 548] width 12 height 14
click at [250, 547] on input "No" at bounding box center [254, 545] width 8 height 8
radio input "true"
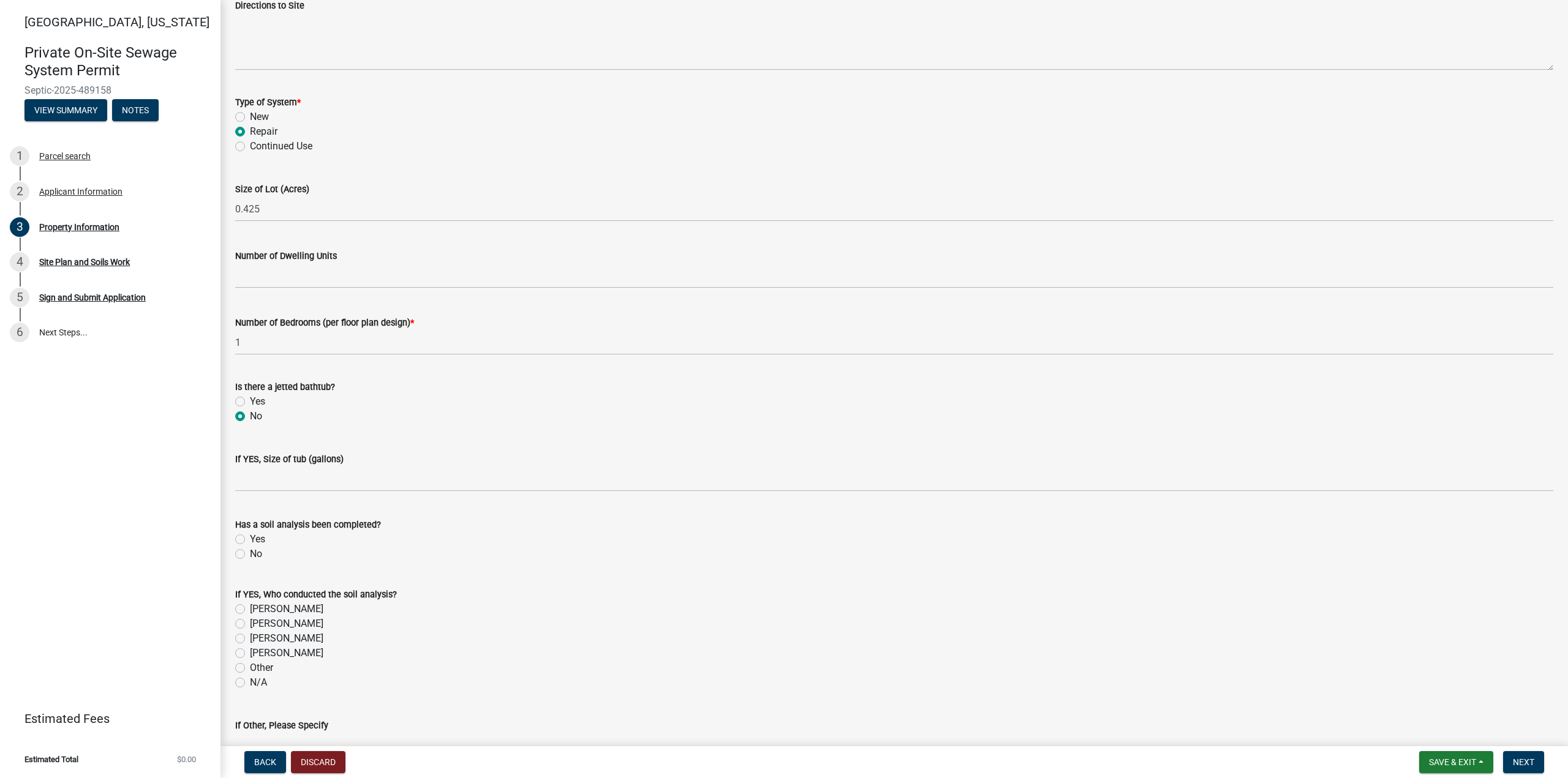
scroll to position [653, 0]
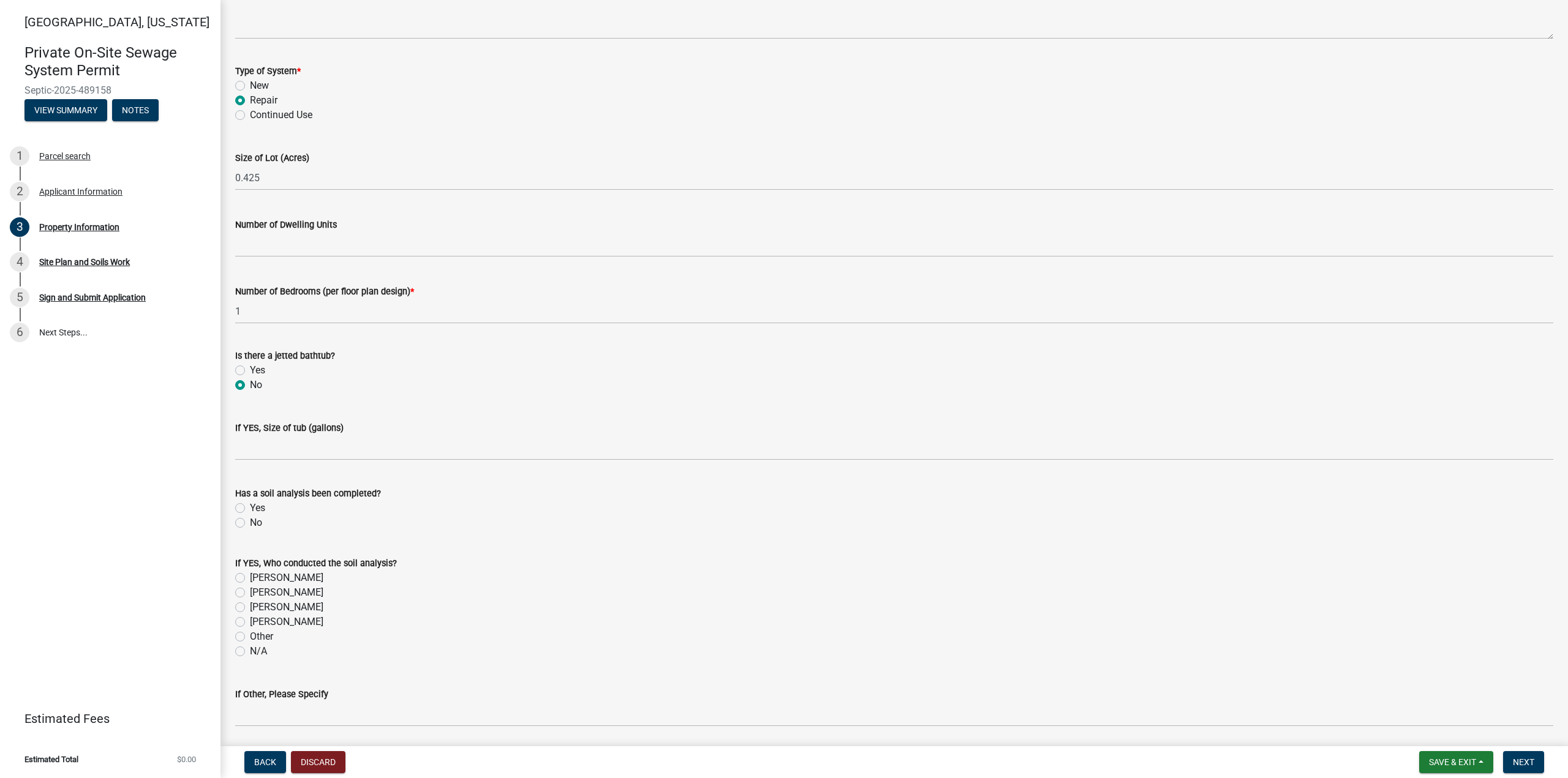
click at [250, 506] on label "Yes" at bounding box center [258, 508] width 15 height 14
click at [250, 506] on input "Yes" at bounding box center [254, 505] width 8 height 8
radio input "true"
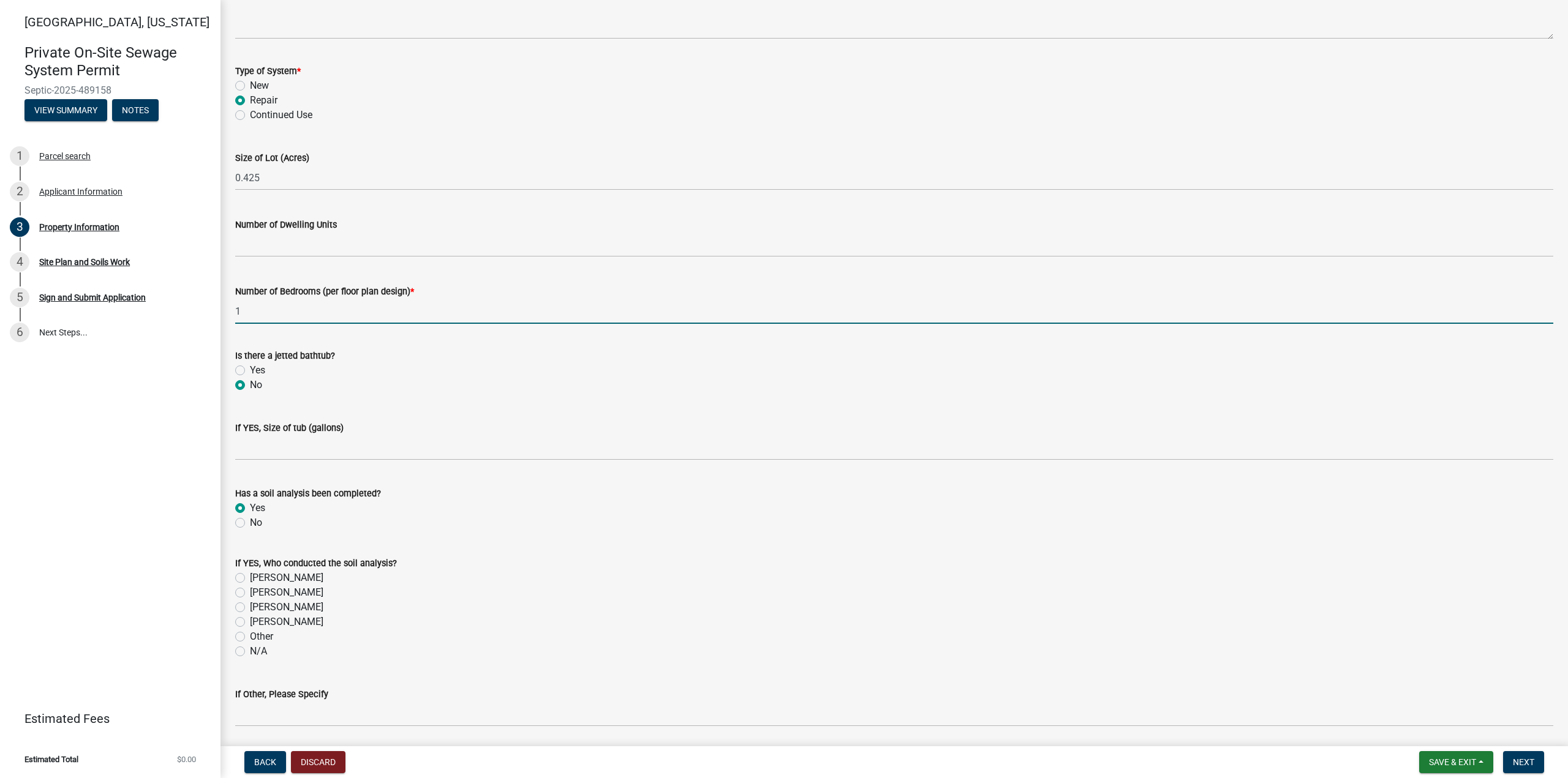
click at [244, 308] on input "1" at bounding box center [894, 311] width 1318 height 25
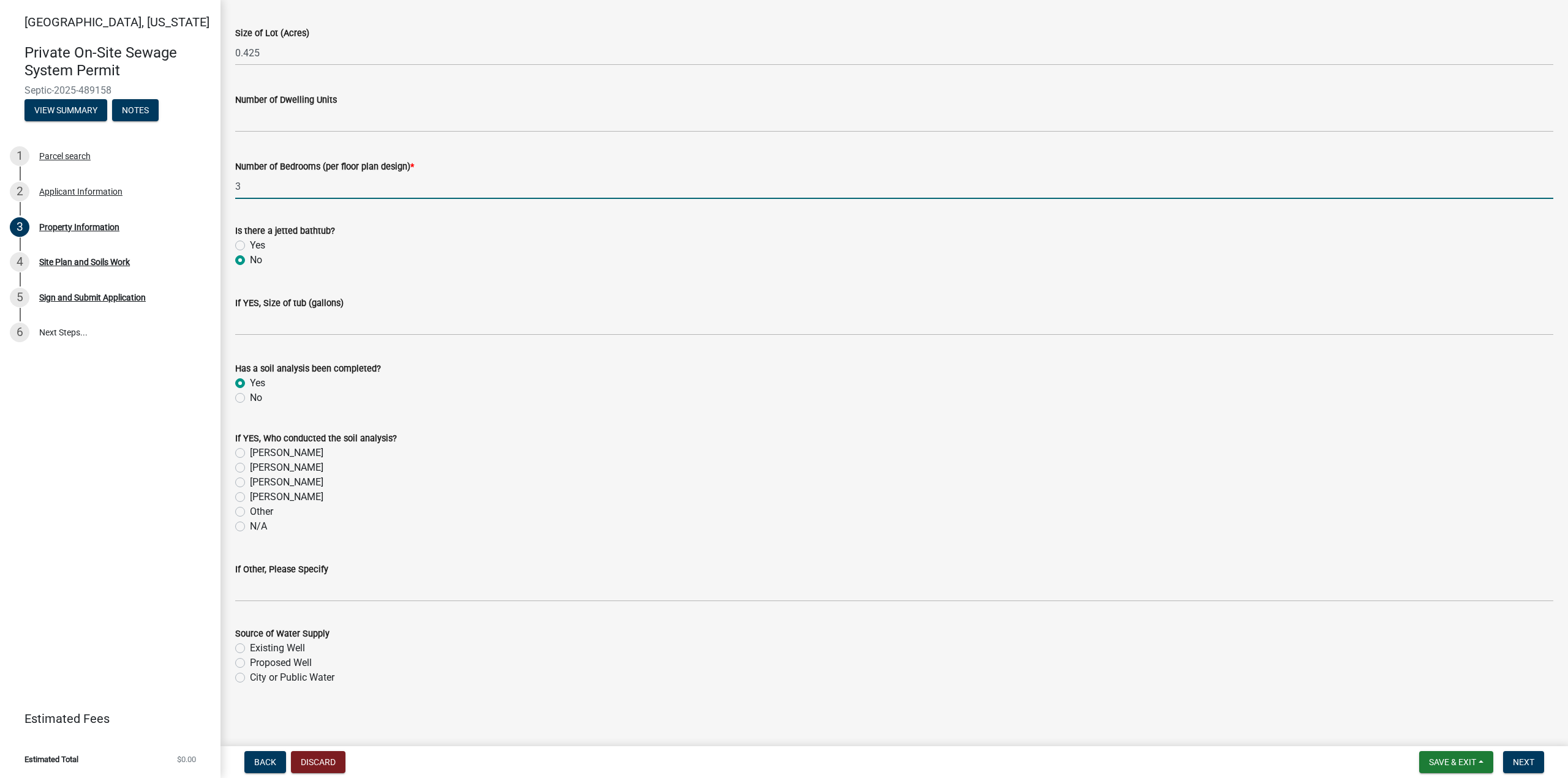
scroll to position [780, 0]
type input "3"
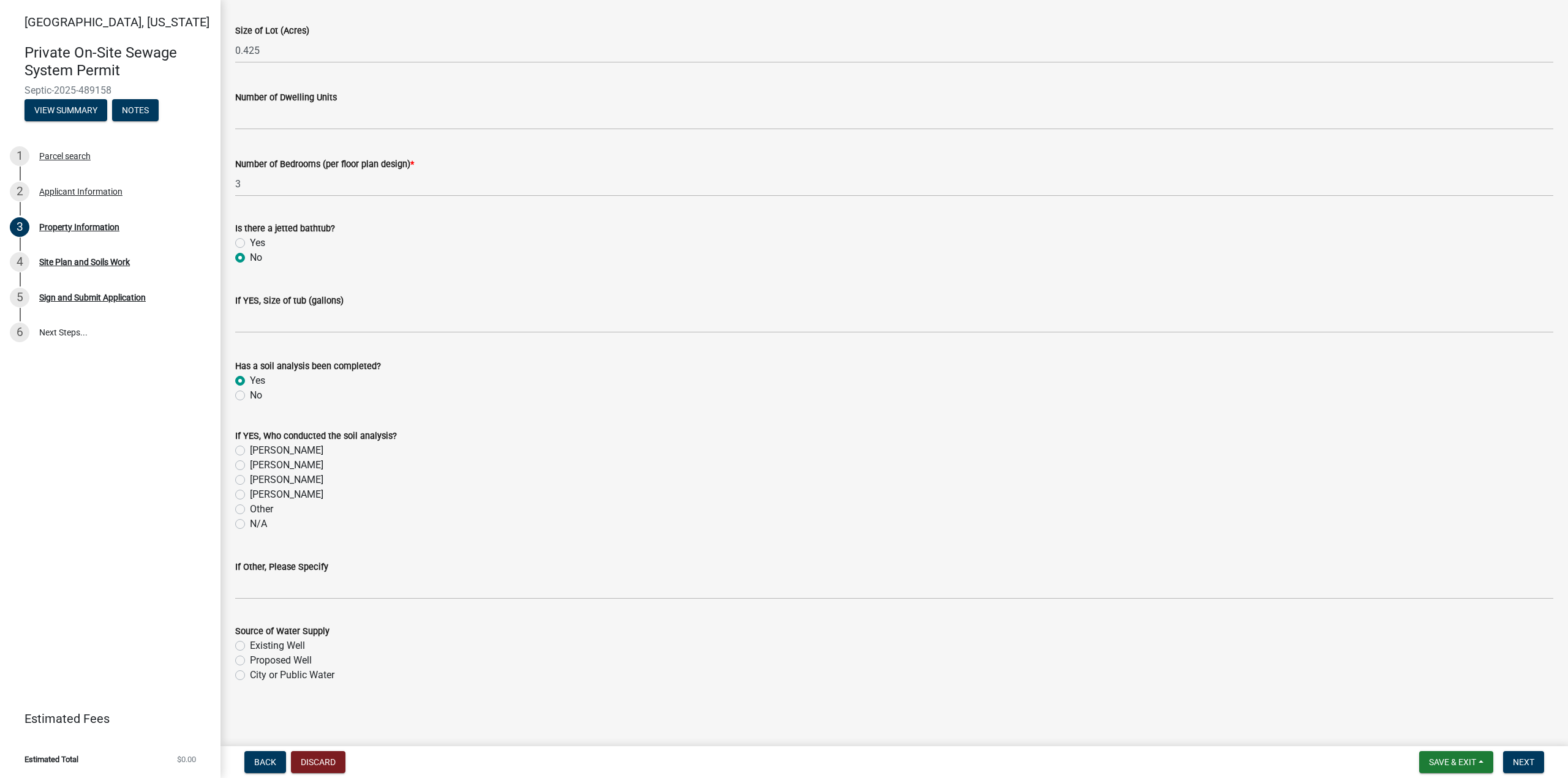
click at [250, 509] on label "Other" at bounding box center [262, 509] width 24 height 14
click at [250, 509] on input "Other" at bounding box center [254, 506] width 8 height 8
radio input "true"
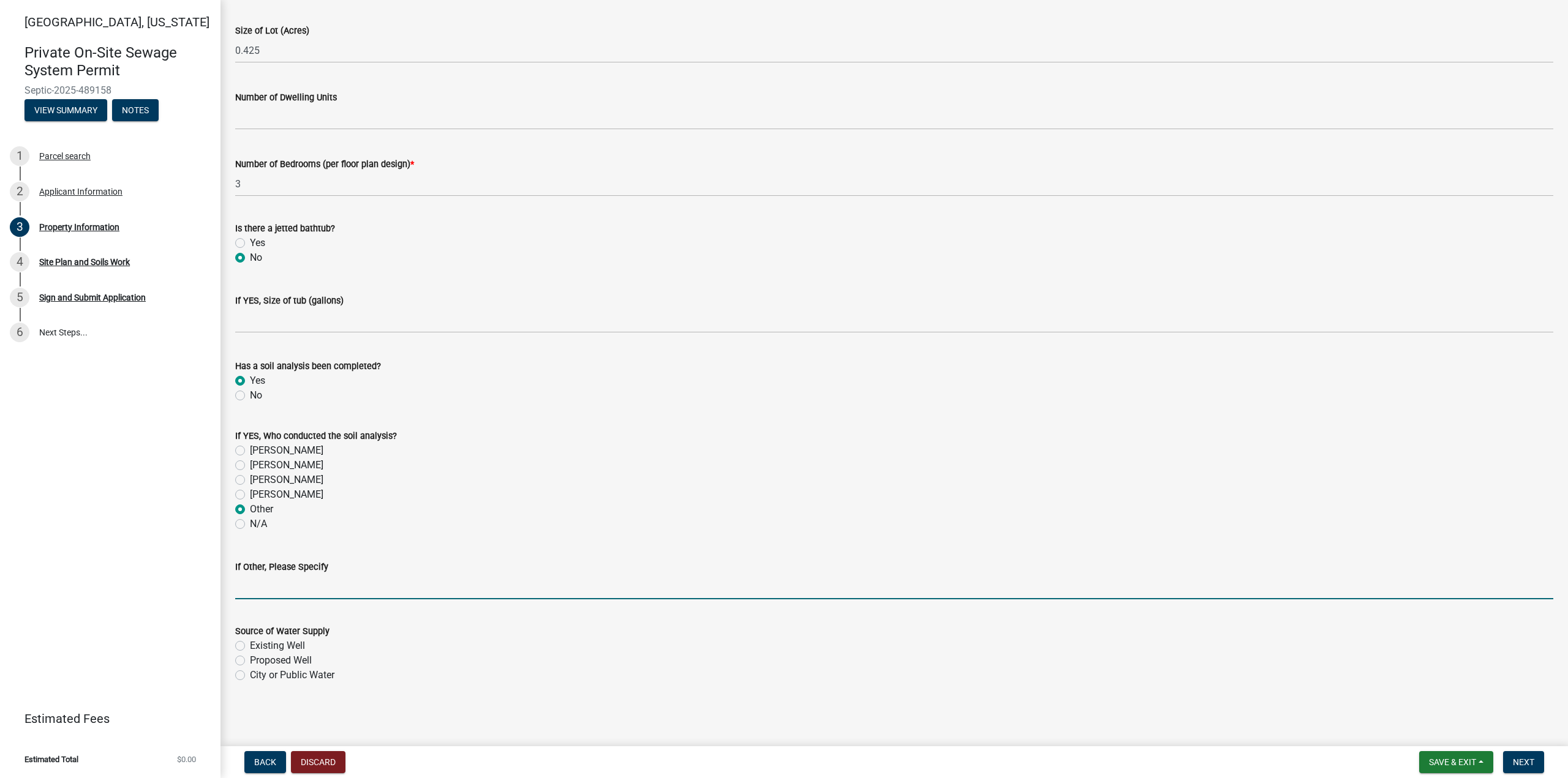
click at [312, 586] on input "If Other, Please Specify" at bounding box center [894, 587] width 1318 height 25
type input "F"
type input "soil sample on file"
click at [1521, 759] on span "Next" at bounding box center [1524, 762] width 21 height 10
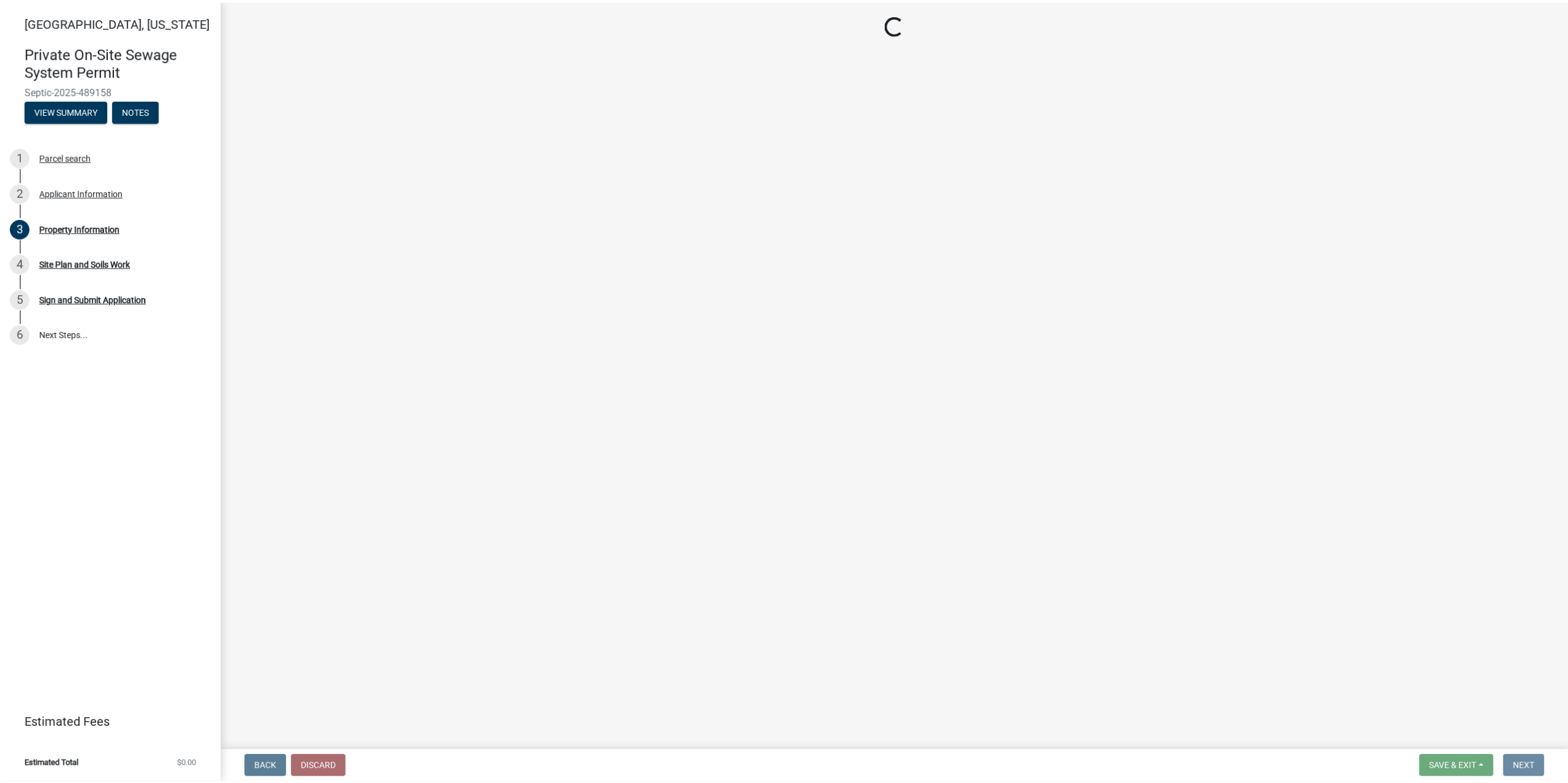
scroll to position [0, 0]
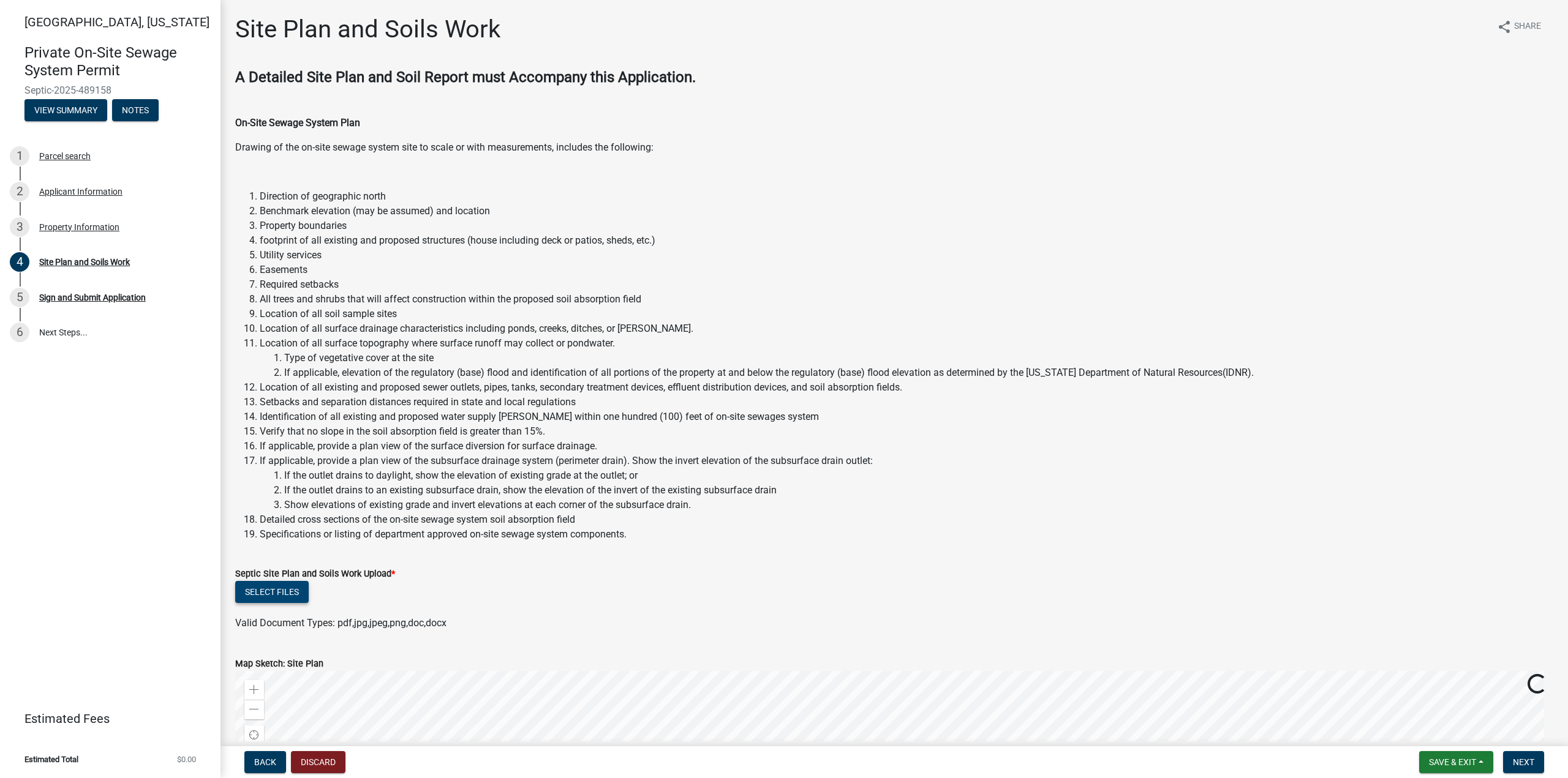
click at [279, 587] on button "Select files" at bounding box center [272, 592] width 73 height 22
click at [1541, 760] on button "Next" at bounding box center [1524, 762] width 41 height 22
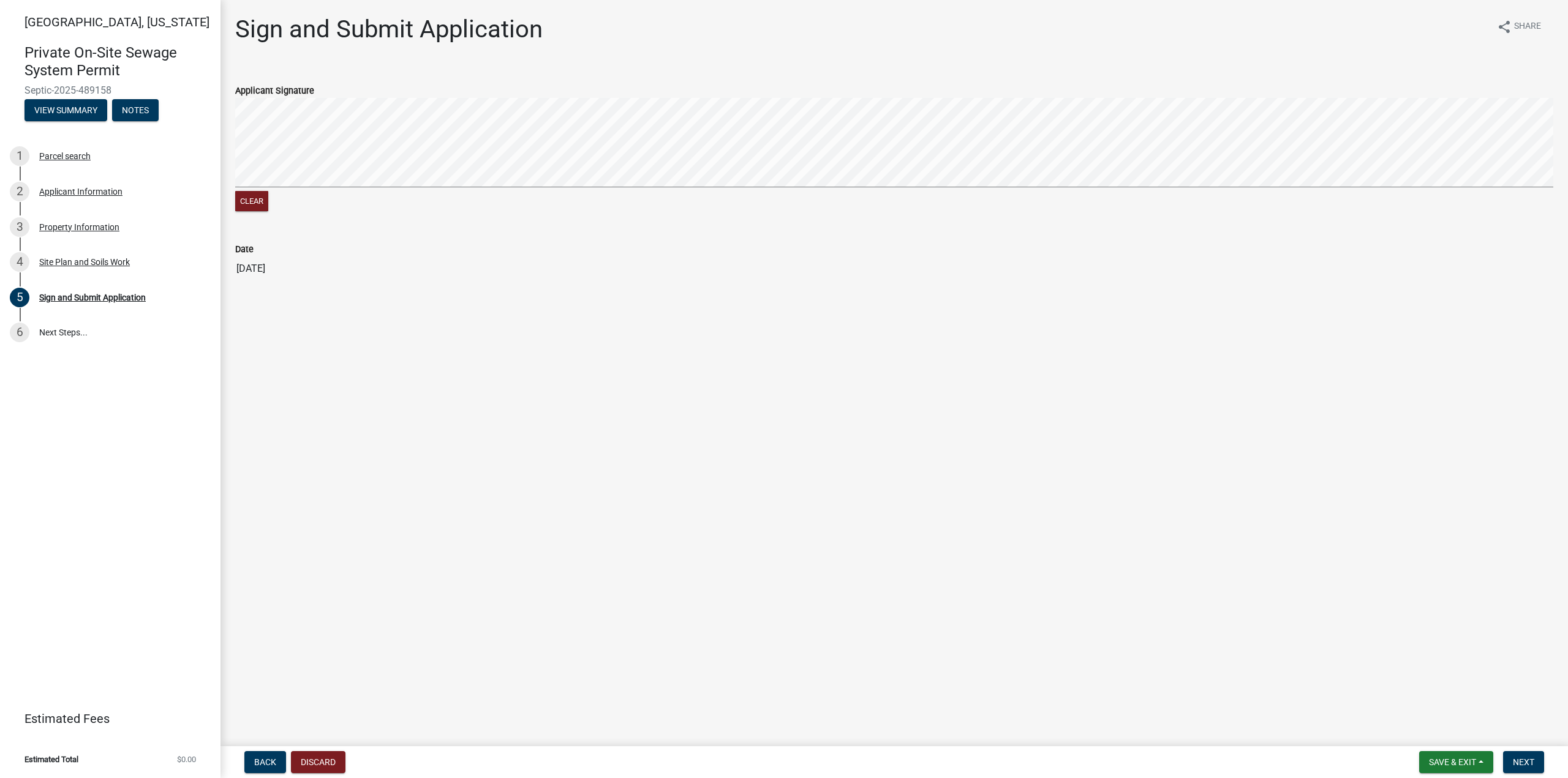
click at [1114, 198] on div "Clear" at bounding box center [894, 156] width 1318 height 116
click at [1531, 769] on button "Next" at bounding box center [1524, 762] width 41 height 22
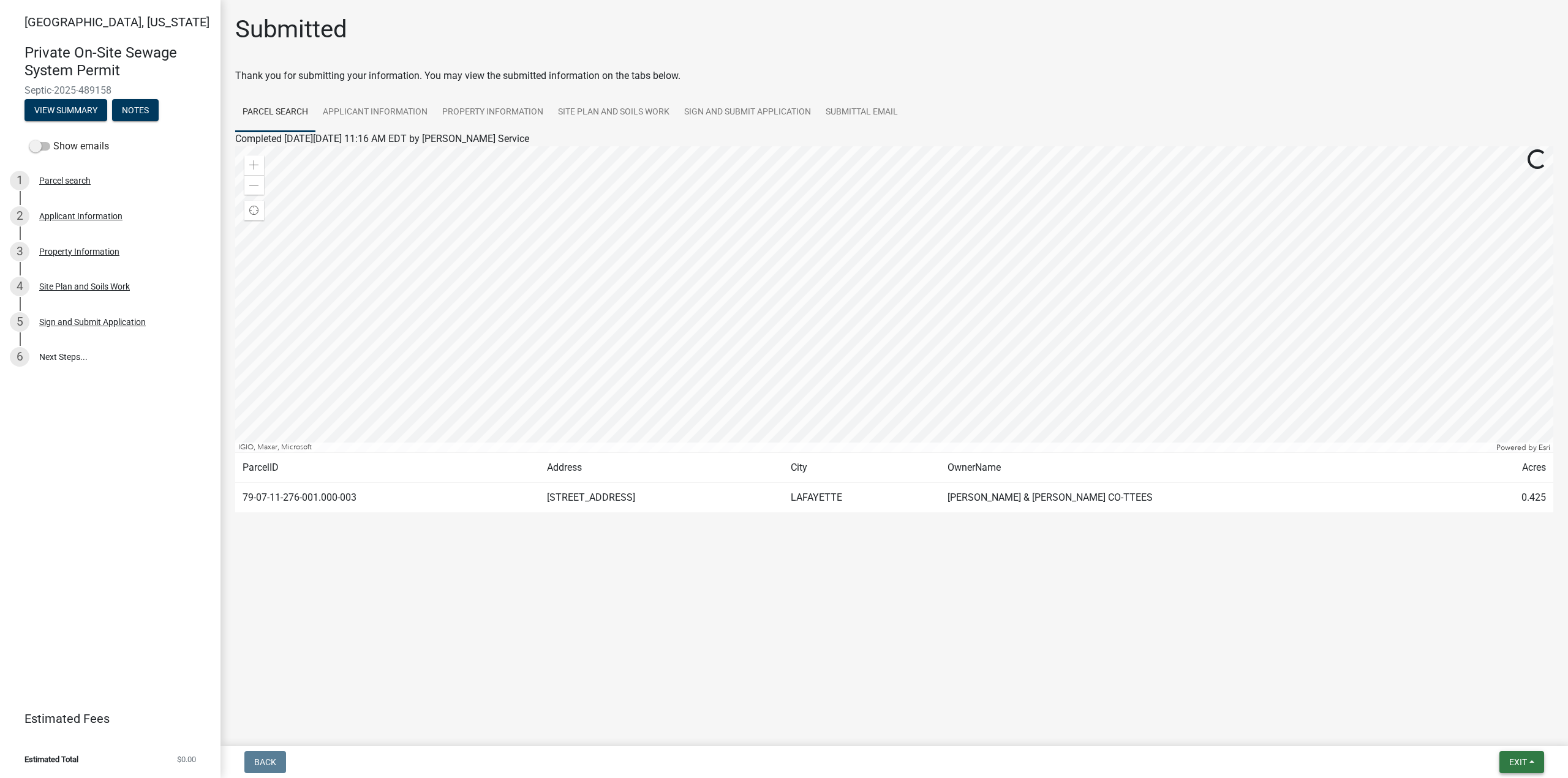
click at [1514, 757] on span "Exit" at bounding box center [1518, 762] width 18 height 10
click at [1492, 728] on button "Save & Exit" at bounding box center [1496, 731] width 98 height 30
